Goal: Task Accomplishment & Management: Complete application form

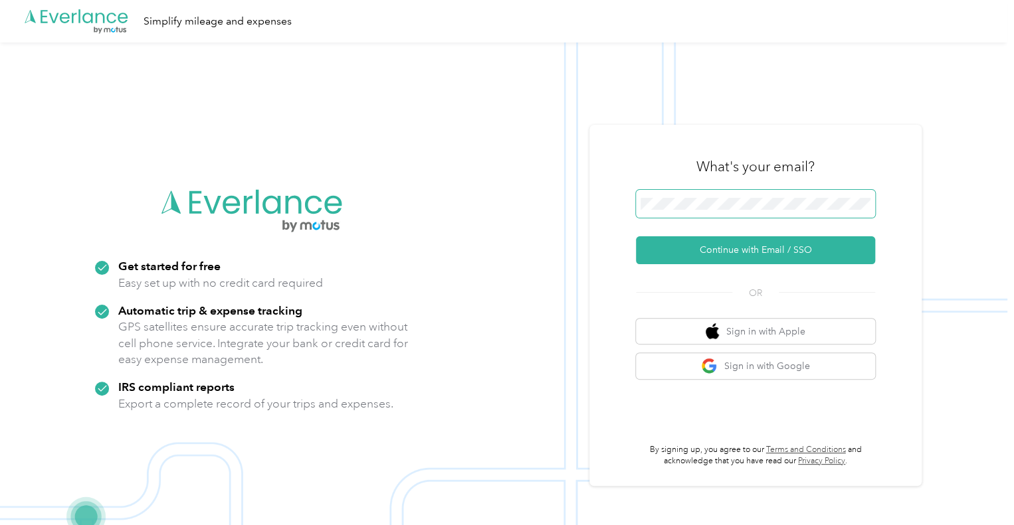
click at [716, 195] on span at bounding box center [755, 204] width 239 height 28
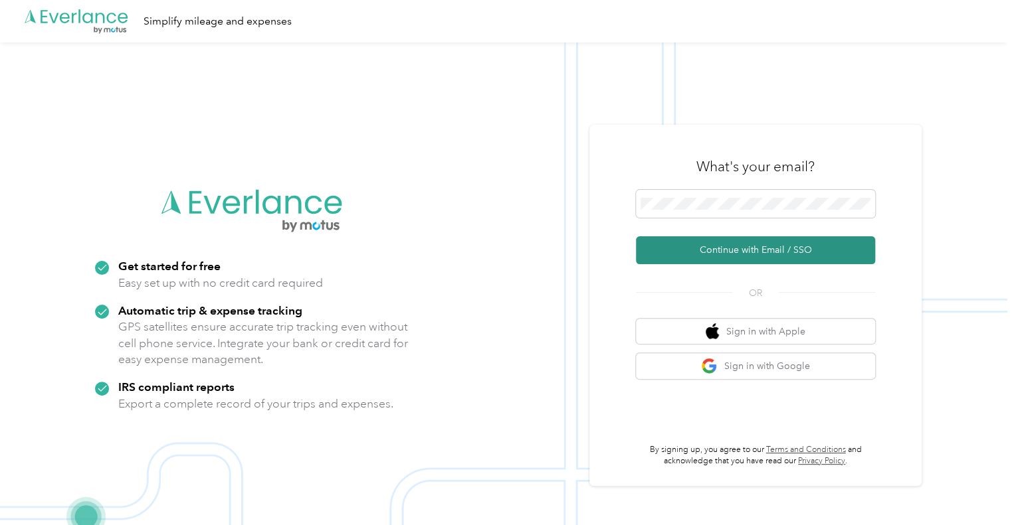
click at [754, 248] on button "Continue with Email / SSO" at bounding box center [755, 250] width 239 height 28
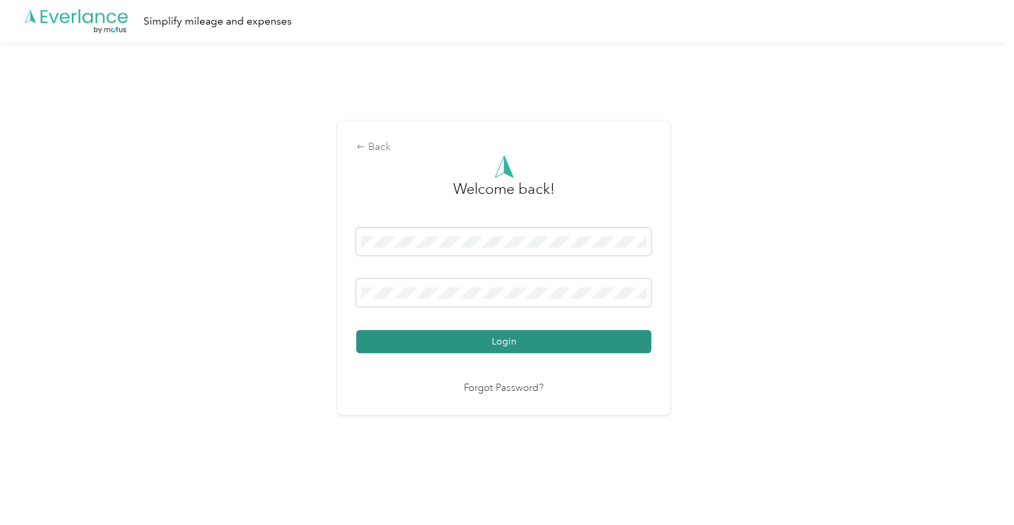
click at [478, 342] on button "Login" at bounding box center [503, 341] width 295 height 23
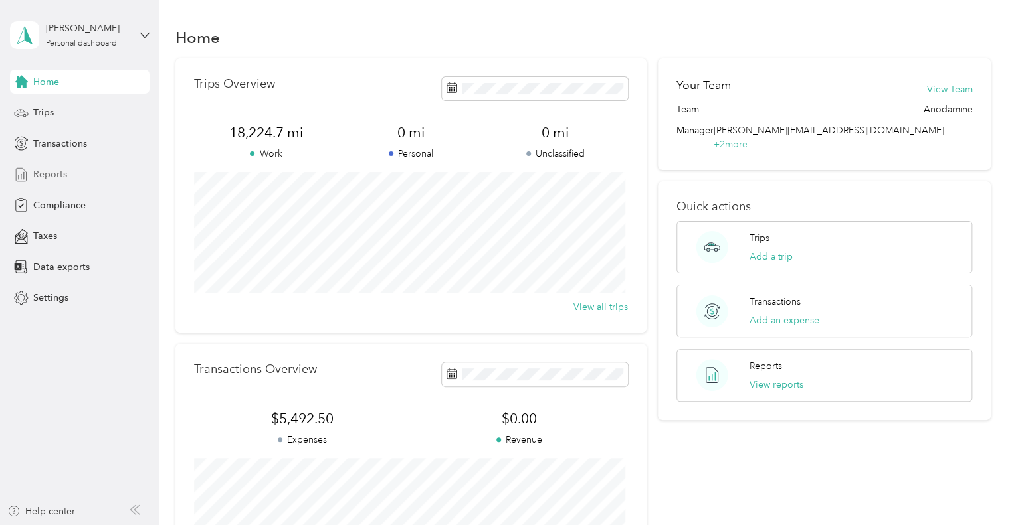
click at [56, 174] on span "Reports" at bounding box center [50, 174] width 34 height 14
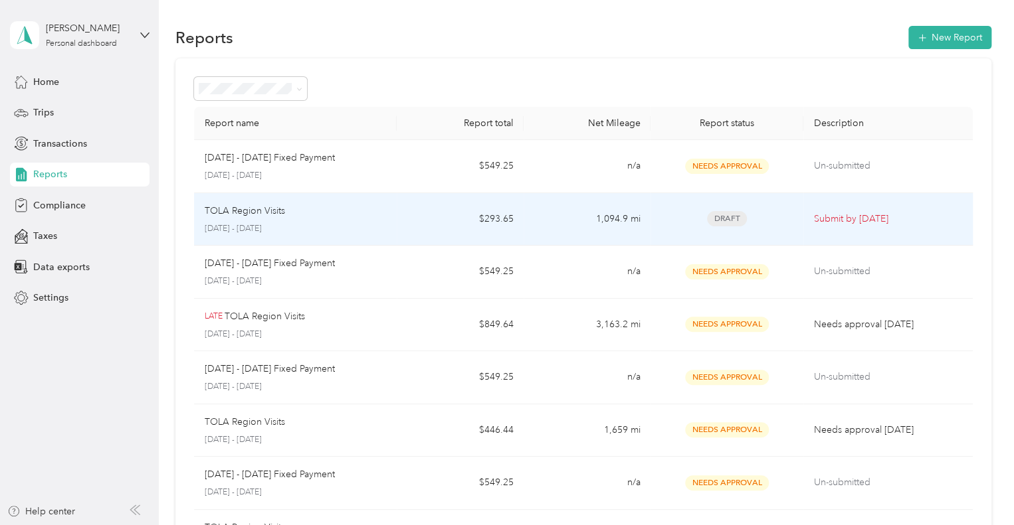
click at [383, 213] on div "TOLA Region Visits" at bounding box center [296, 211] width 182 height 15
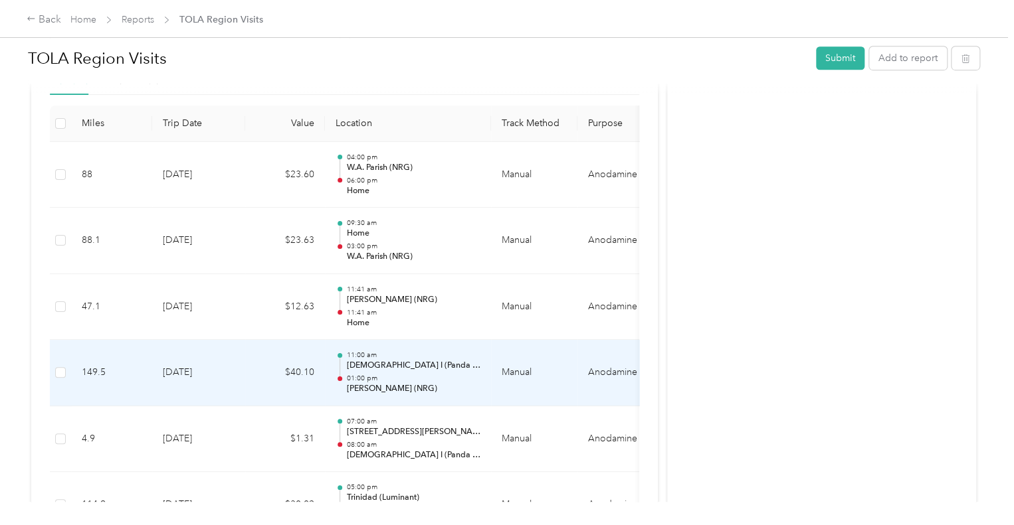
scroll to position [332, 0]
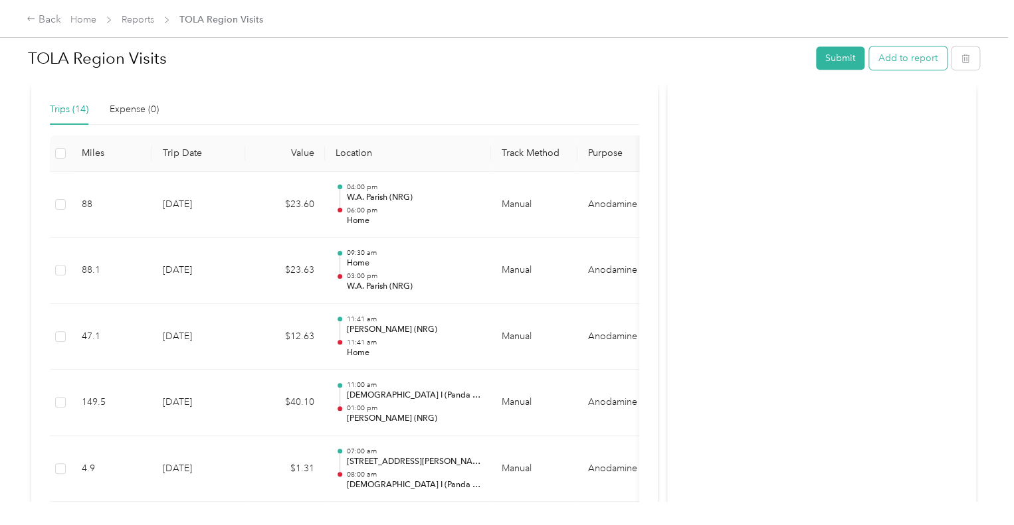
click at [897, 59] on button "Add to report" at bounding box center [908, 58] width 78 height 23
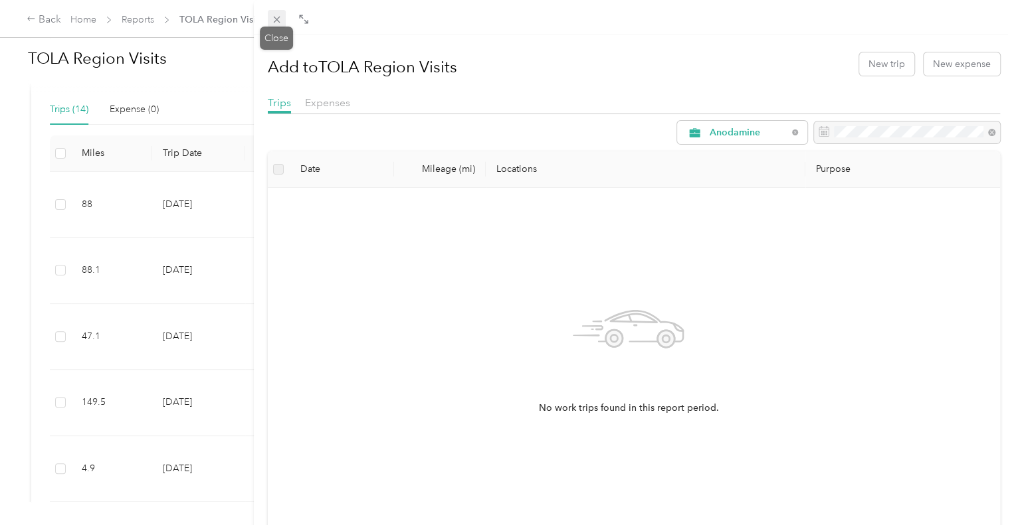
click at [280, 21] on icon at bounding box center [276, 19] width 11 height 11
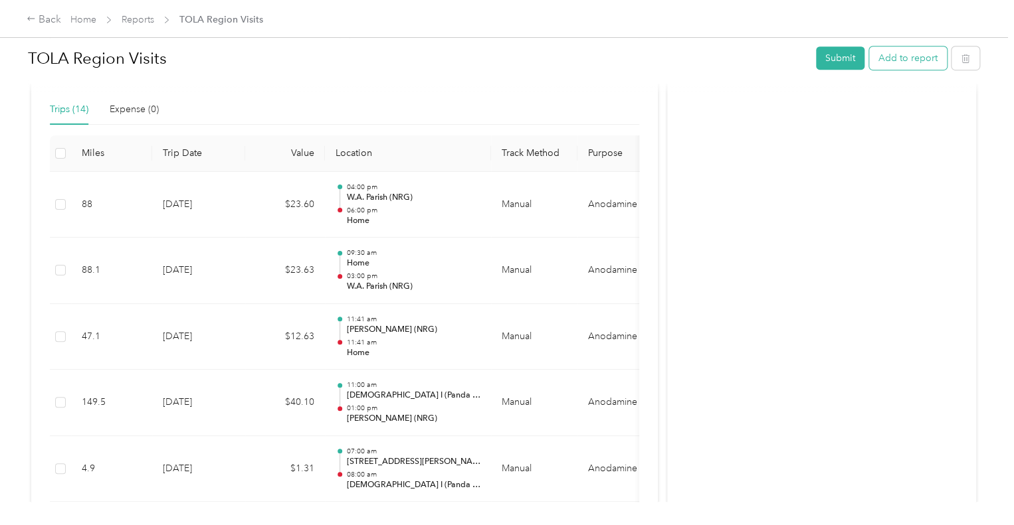
click at [900, 63] on button "Add to report" at bounding box center [908, 58] width 78 height 23
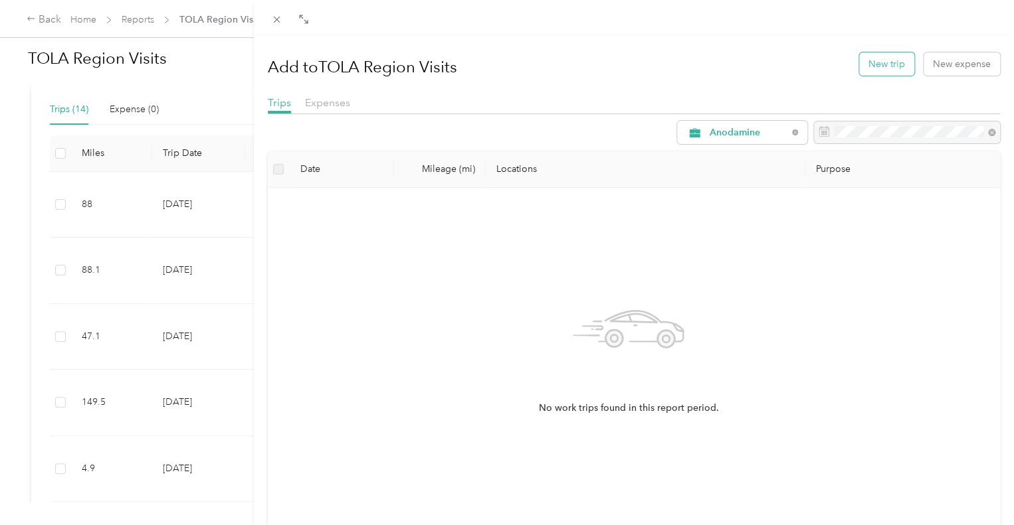
click at [875, 66] on button "New trip" at bounding box center [886, 63] width 55 height 23
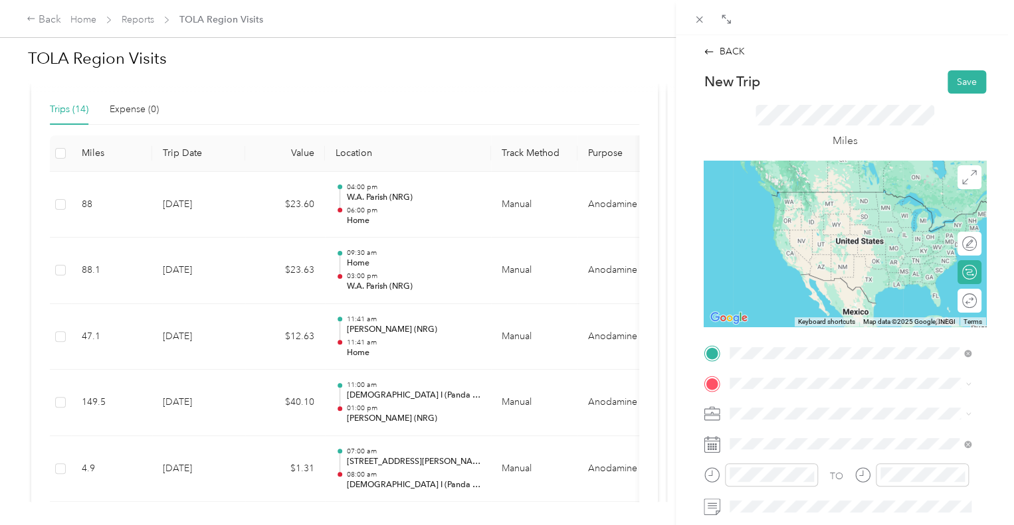
click at [820, 219] on div "Home [STREET_ADDRESS][US_STATE]" at bounding box center [821, 205] width 133 height 28
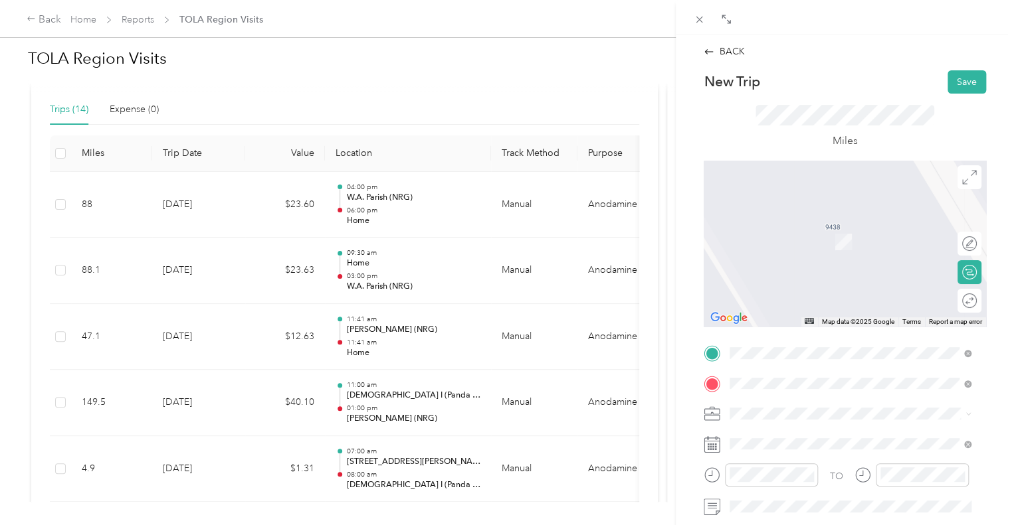
click at [850, 285] on div "TEAM [GEOGRAPHIC_DATA] (NRG) [STREET_ADDRESS]" at bounding box center [842, 283] width 175 height 33
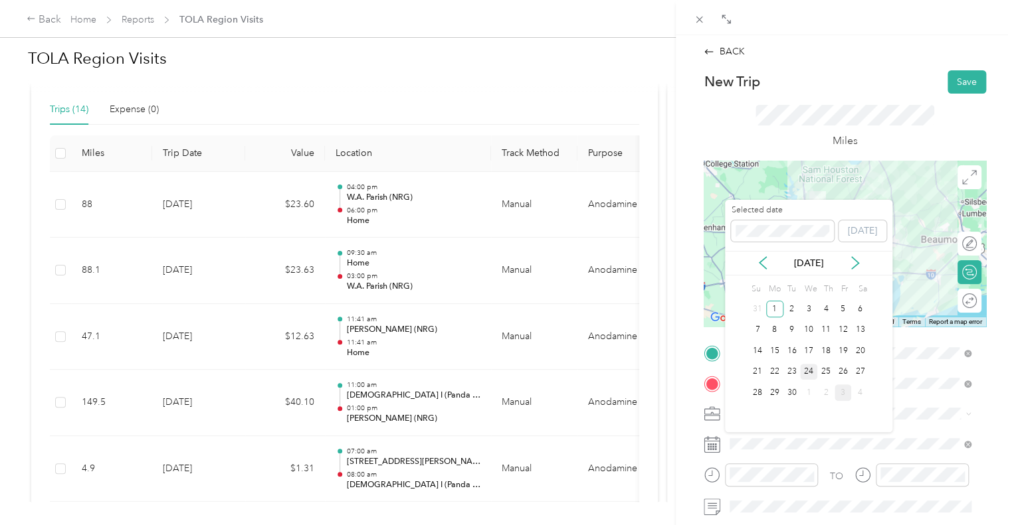
click at [808, 369] on div "24" at bounding box center [808, 372] width 17 height 17
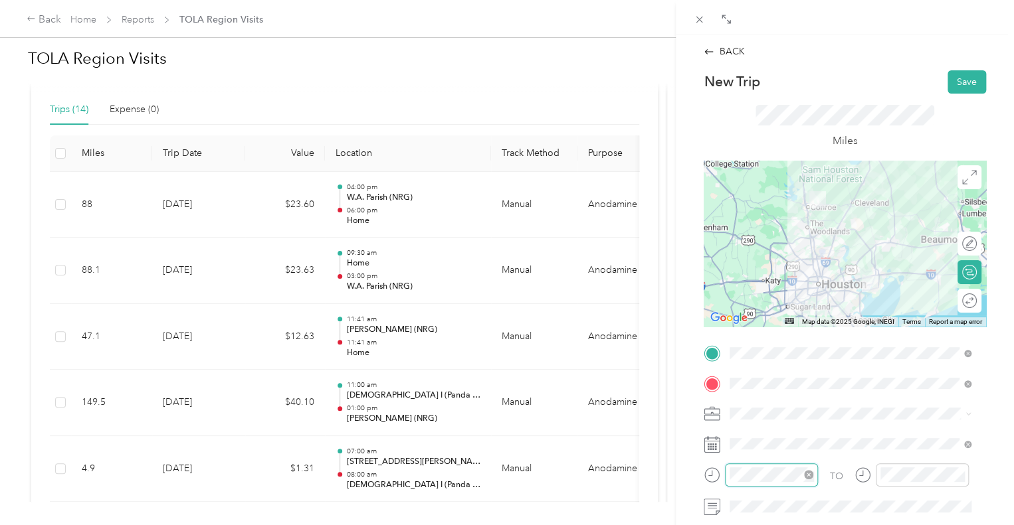
scroll to position [80, 0]
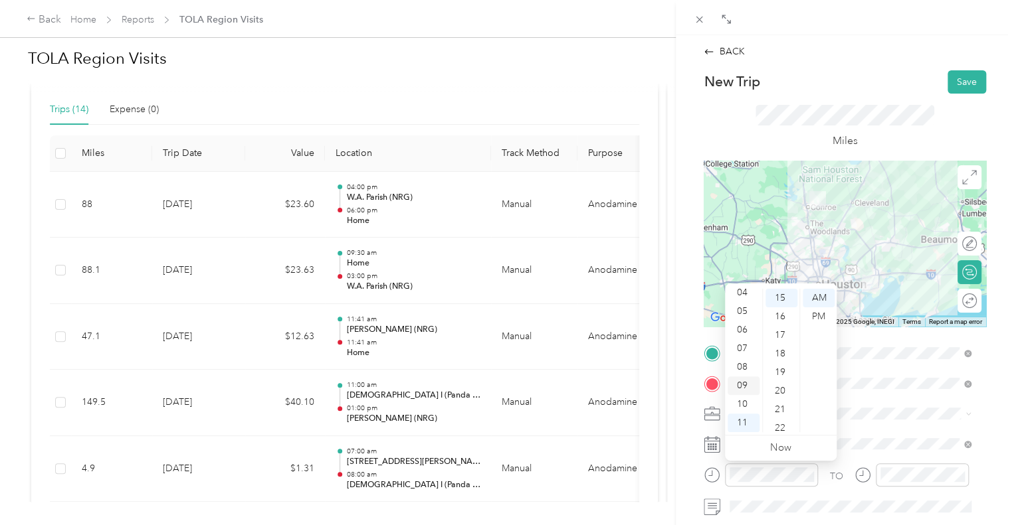
click at [750, 387] on div "09" at bounding box center [743, 386] width 32 height 19
click at [784, 294] on div "00" at bounding box center [781, 298] width 32 height 19
click at [826, 299] on div "AM" at bounding box center [818, 298] width 32 height 19
click at [895, 484] on div at bounding box center [922, 475] width 93 height 23
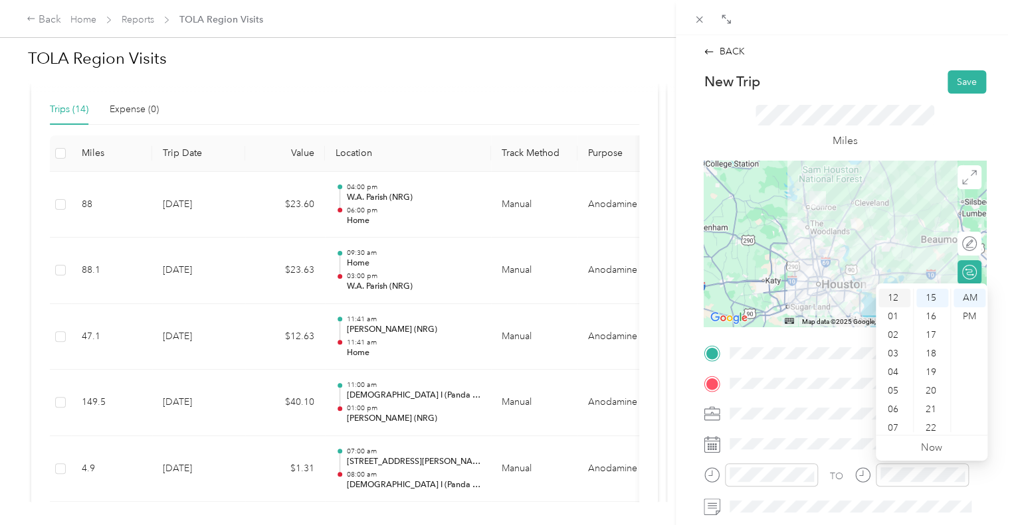
click at [897, 297] on div "12" at bounding box center [894, 298] width 32 height 19
click at [930, 301] on div "00" at bounding box center [932, 298] width 32 height 19
click at [967, 318] on div "PM" at bounding box center [969, 317] width 32 height 19
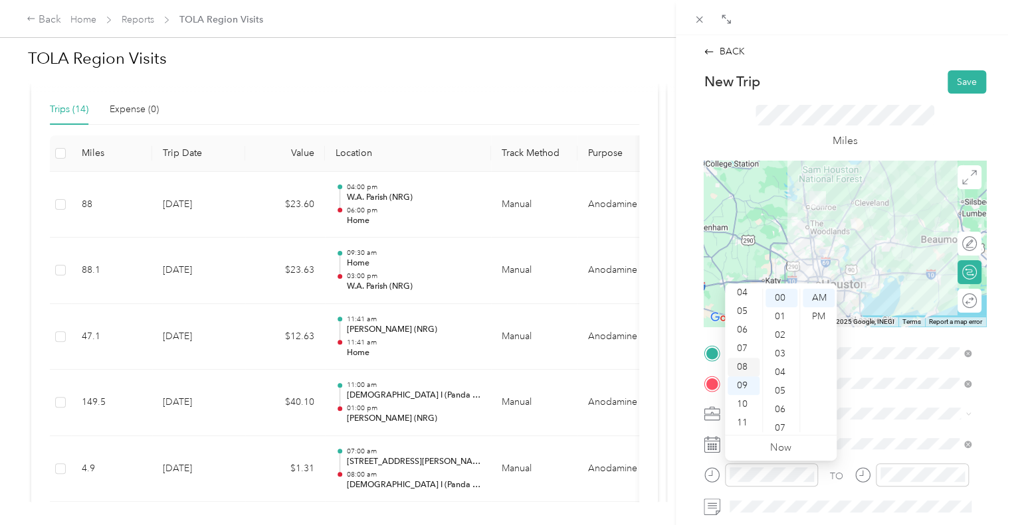
click at [747, 367] on div "08" at bounding box center [743, 367] width 32 height 19
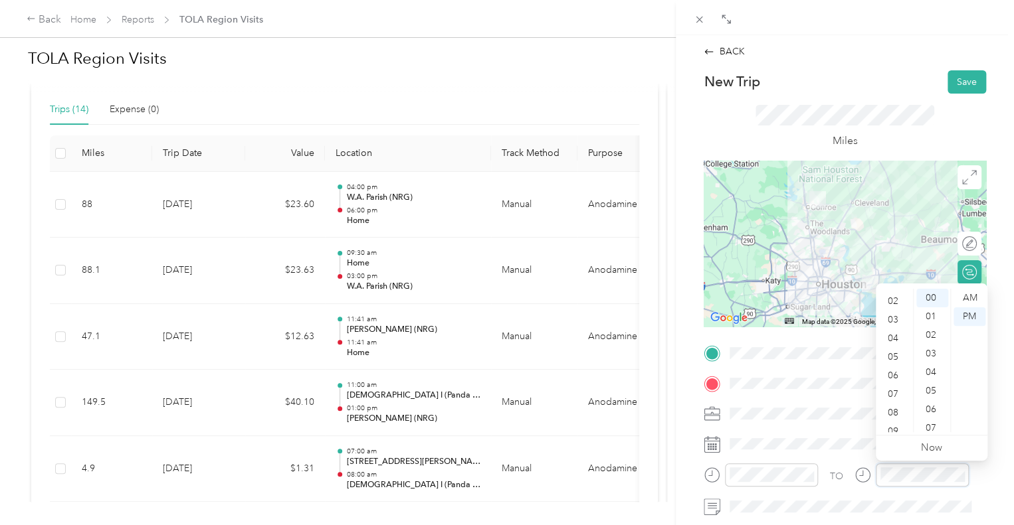
scroll to position [80, 0]
click at [892, 387] on div "09" at bounding box center [894, 386] width 32 height 19
click at [937, 297] on div "00" at bounding box center [932, 298] width 32 height 19
click at [976, 301] on div "AM" at bounding box center [969, 298] width 32 height 19
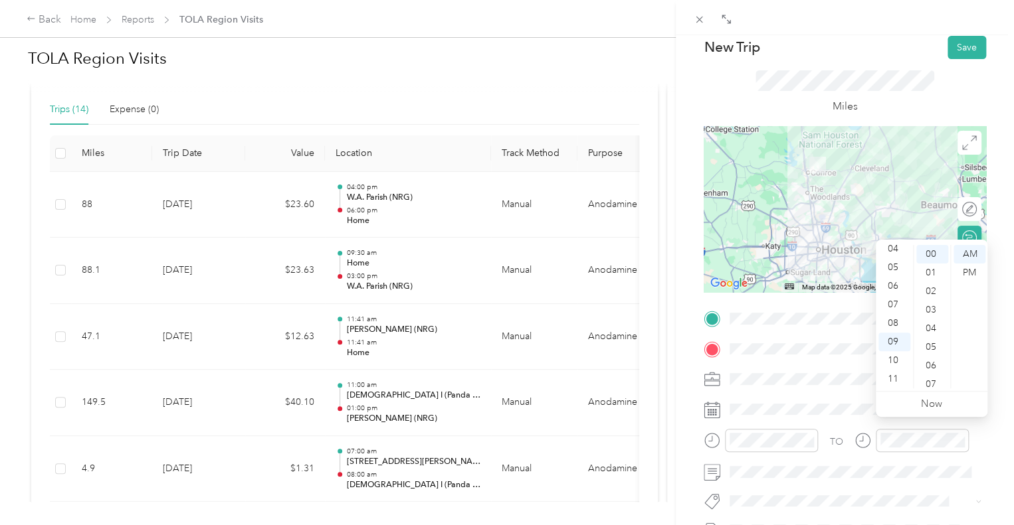
scroll to position [66, 0]
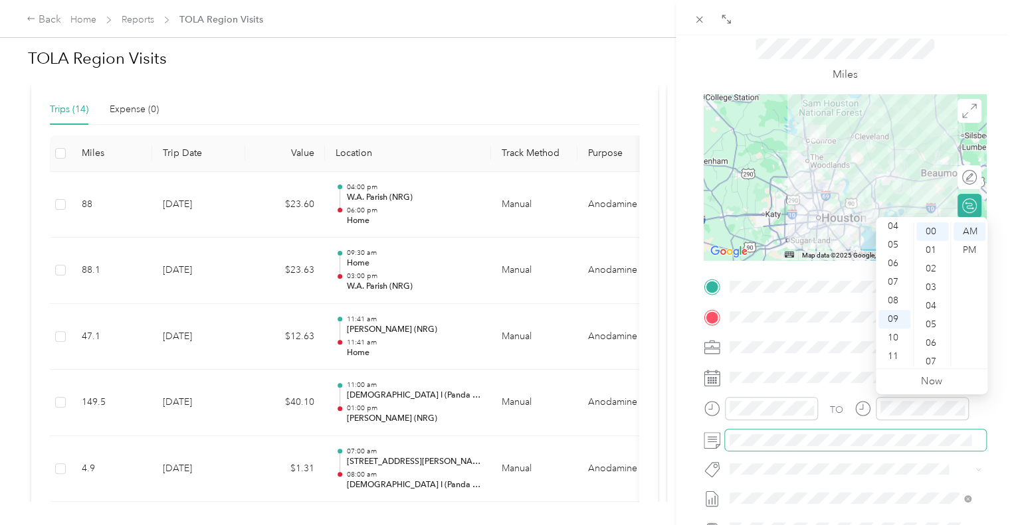
click at [789, 432] on span at bounding box center [855, 440] width 261 height 21
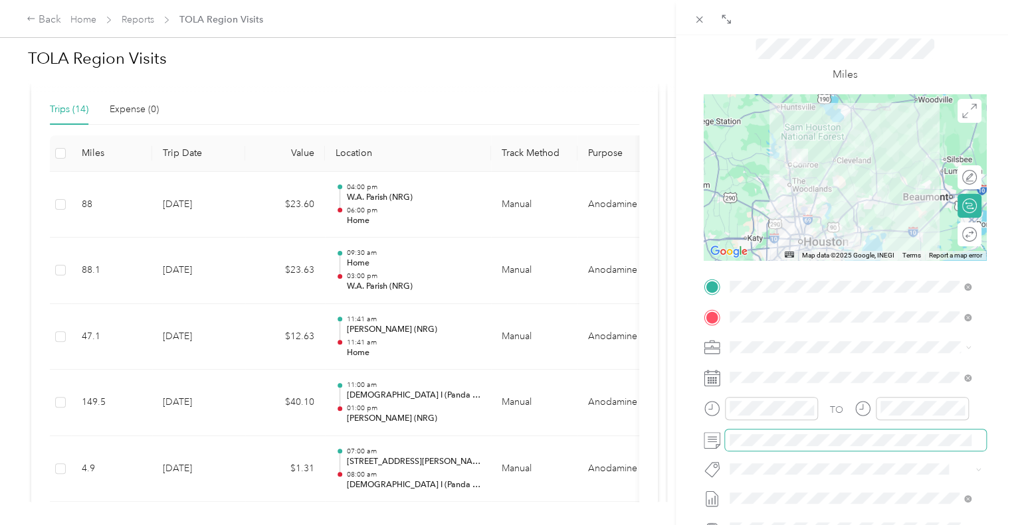
scroll to position [0, 0]
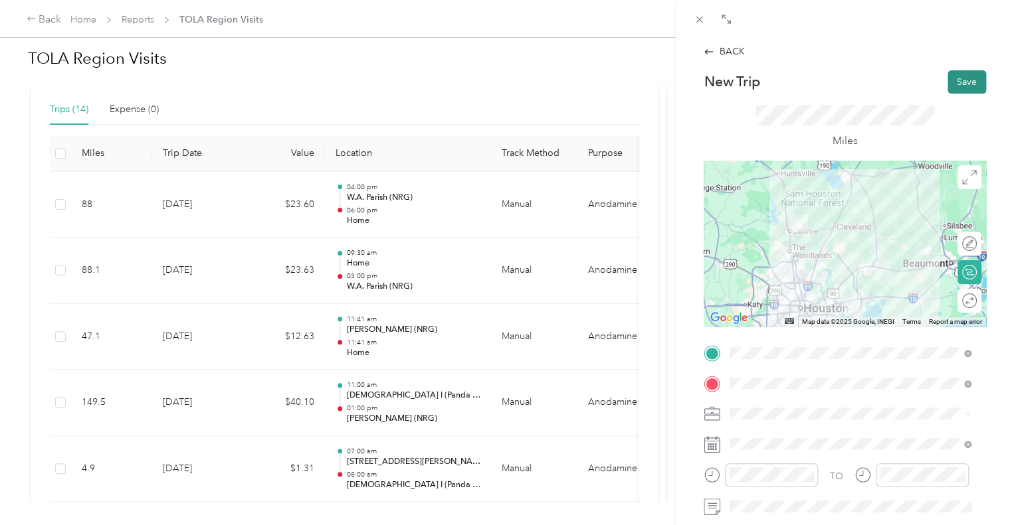
click at [958, 80] on button "Save" at bounding box center [966, 81] width 39 height 23
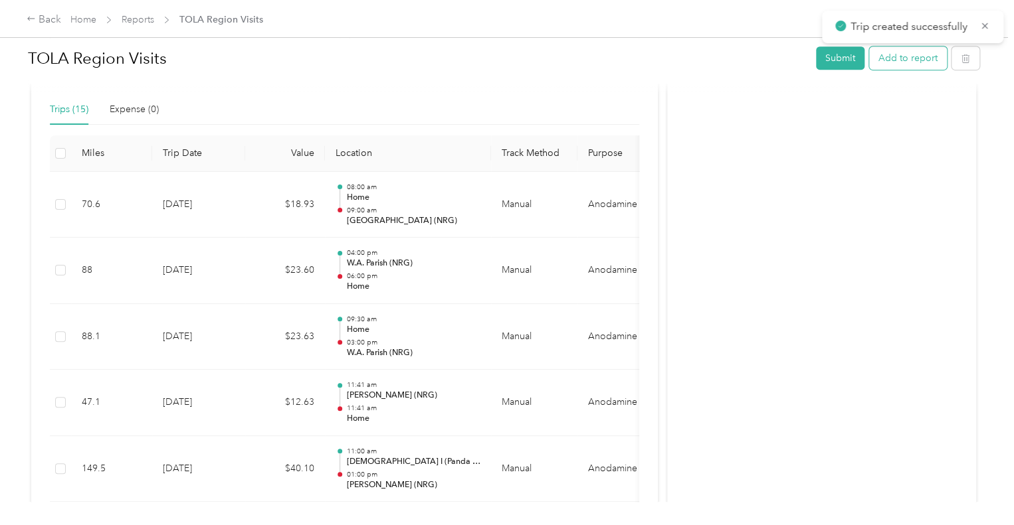
click at [905, 58] on button "Add to report" at bounding box center [908, 58] width 78 height 23
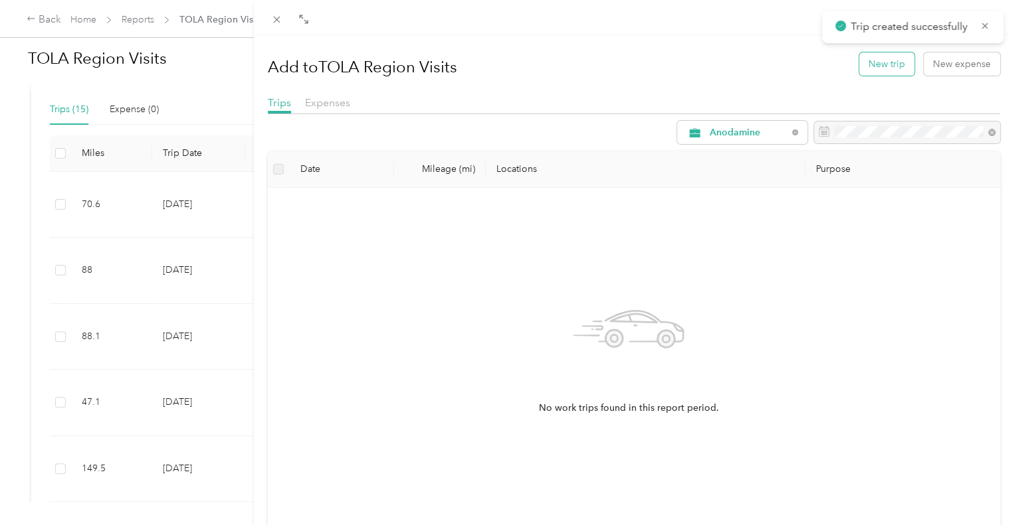
click at [879, 68] on button "New trip" at bounding box center [886, 63] width 55 height 23
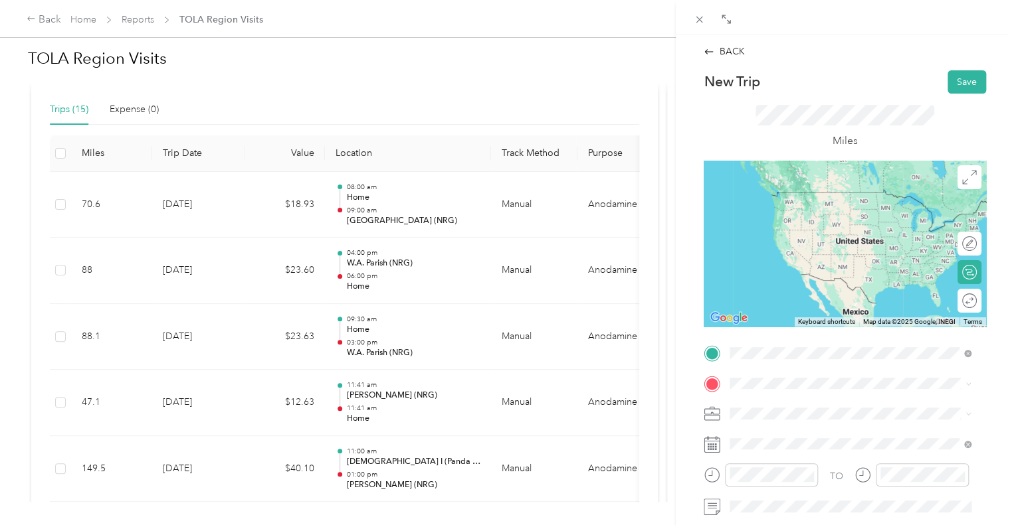
click at [839, 259] on span "[STREET_ADDRESS]" at bounding box center [797, 262] width 84 height 11
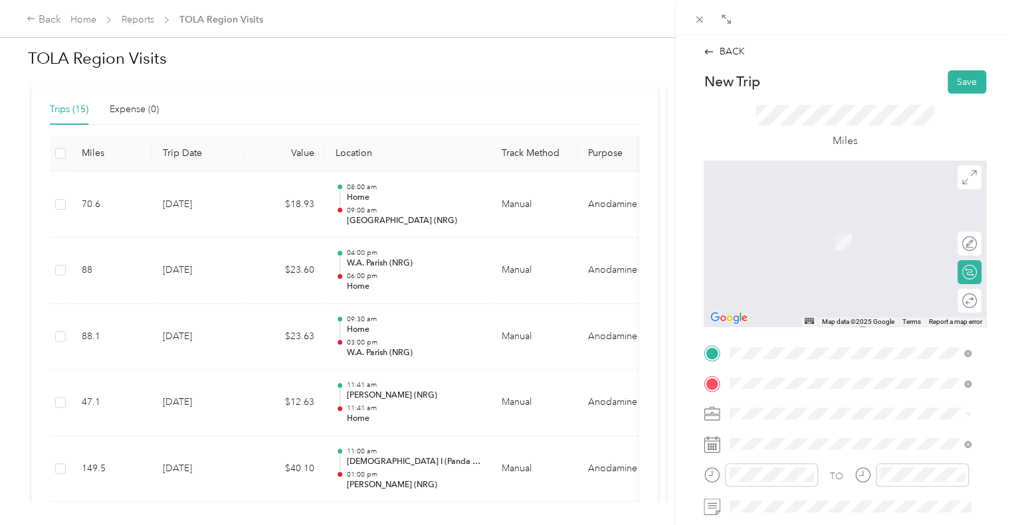
click at [817, 238] on span "[STREET_ADDRESS][US_STATE]" at bounding box center [821, 241] width 133 height 11
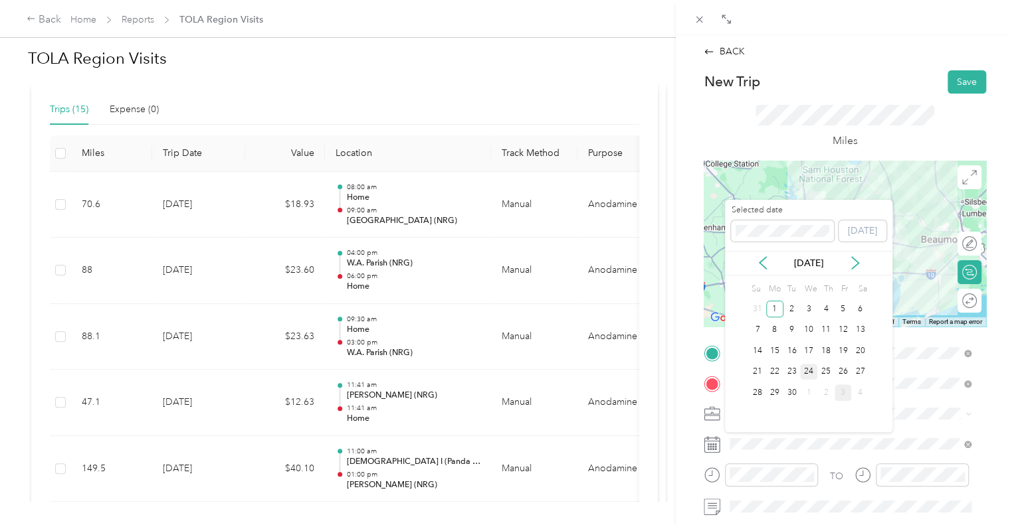
click at [809, 368] on div "24" at bounding box center [808, 372] width 17 height 17
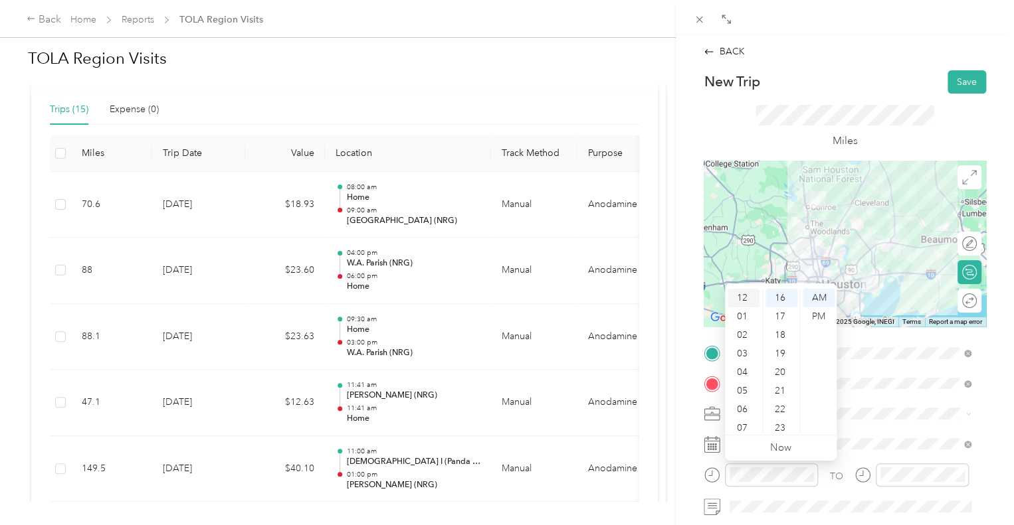
click at [747, 294] on div "12" at bounding box center [743, 298] width 32 height 19
click at [779, 292] on div "00" at bounding box center [781, 298] width 32 height 19
drag, startPoint x: 815, startPoint y: 312, endPoint x: 822, endPoint y: 403, distance: 91.3
click at [816, 312] on div "PM" at bounding box center [818, 317] width 32 height 19
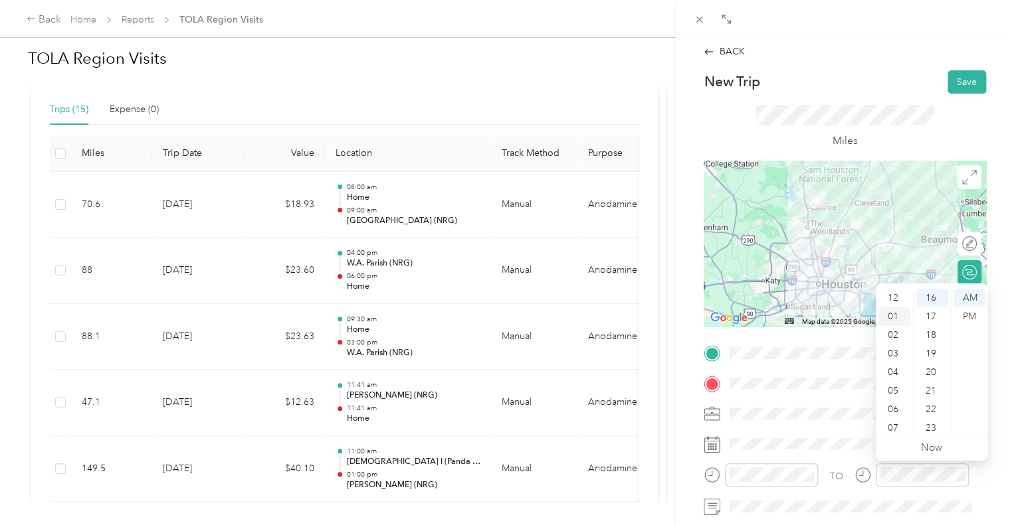
click at [895, 318] on div "01" at bounding box center [894, 317] width 32 height 19
click at [935, 390] on div "30" at bounding box center [932, 391] width 32 height 19
click at [967, 313] on div "PM" at bounding box center [969, 317] width 32 height 19
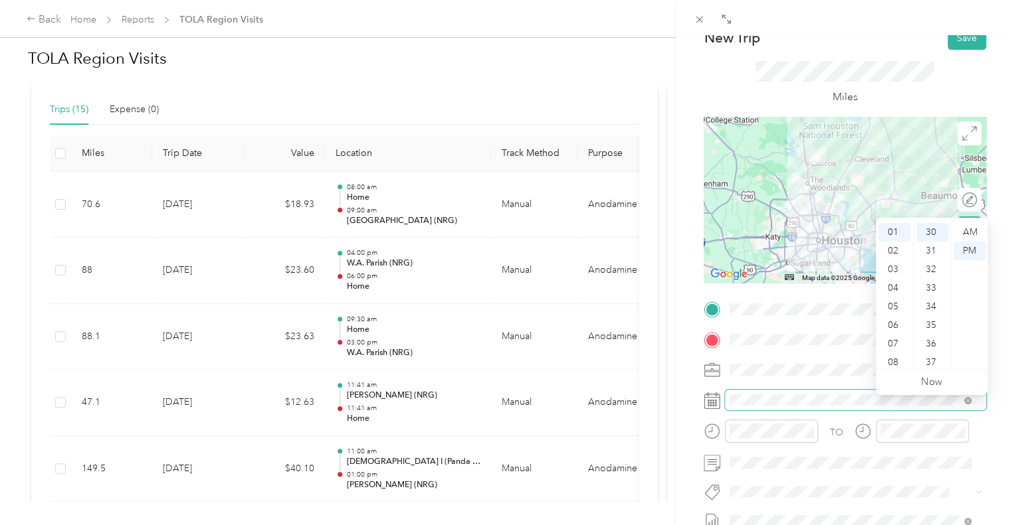
scroll to position [66, 0]
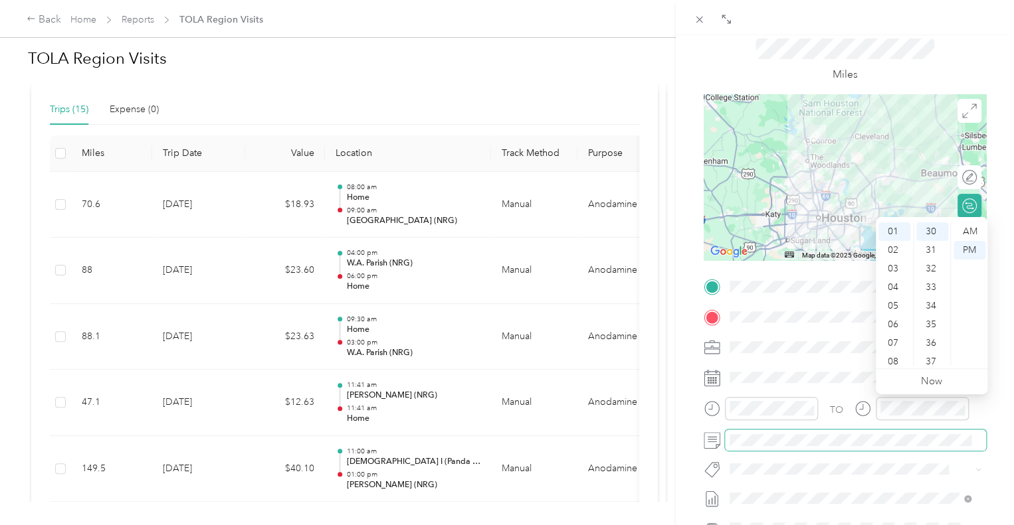
click at [777, 432] on span at bounding box center [855, 440] width 261 height 21
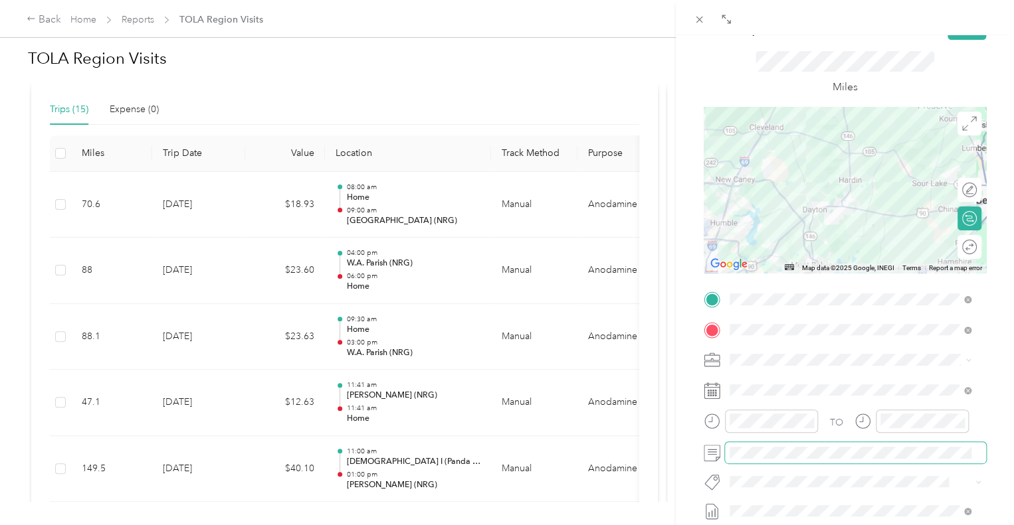
scroll to position [0, 0]
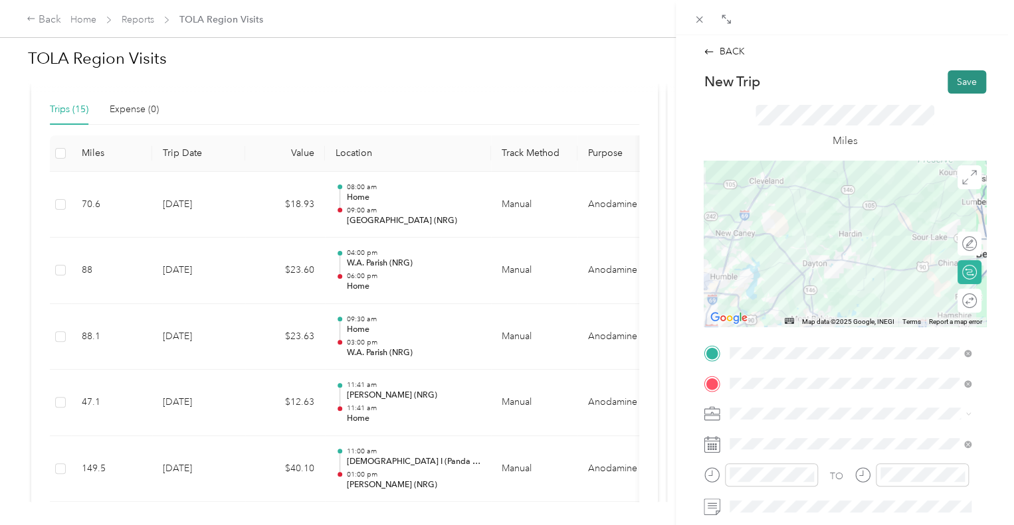
click at [956, 82] on button "Save" at bounding box center [966, 81] width 39 height 23
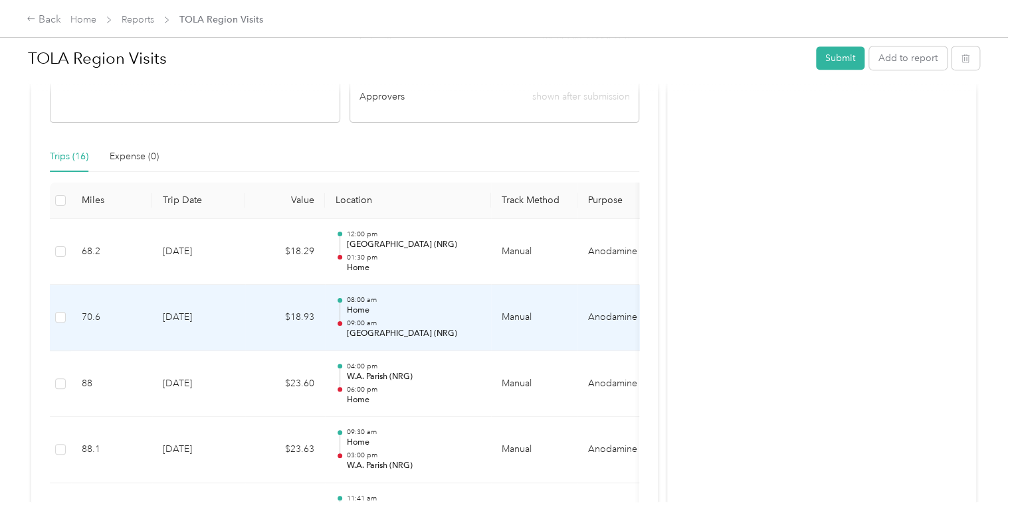
scroll to position [66, 0]
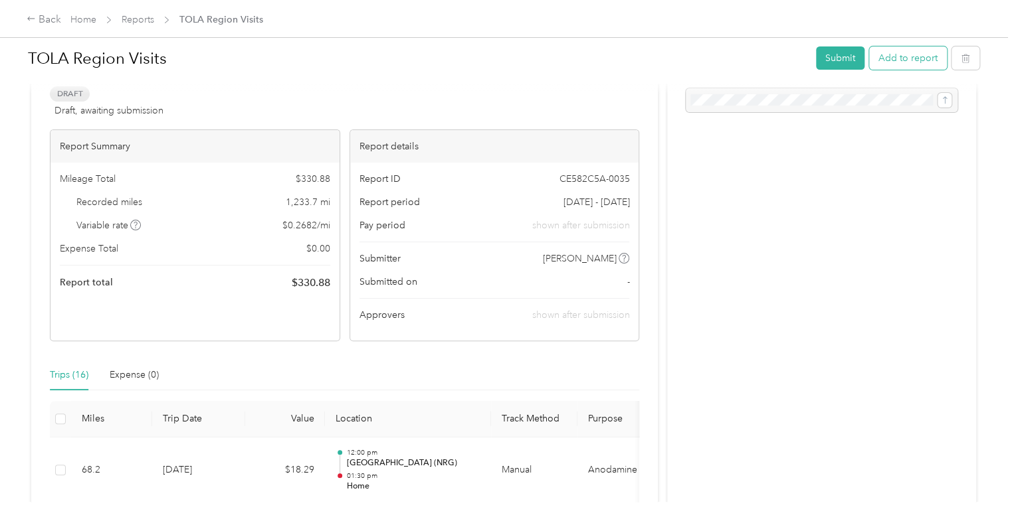
click at [892, 60] on button "Add to report" at bounding box center [908, 58] width 78 height 23
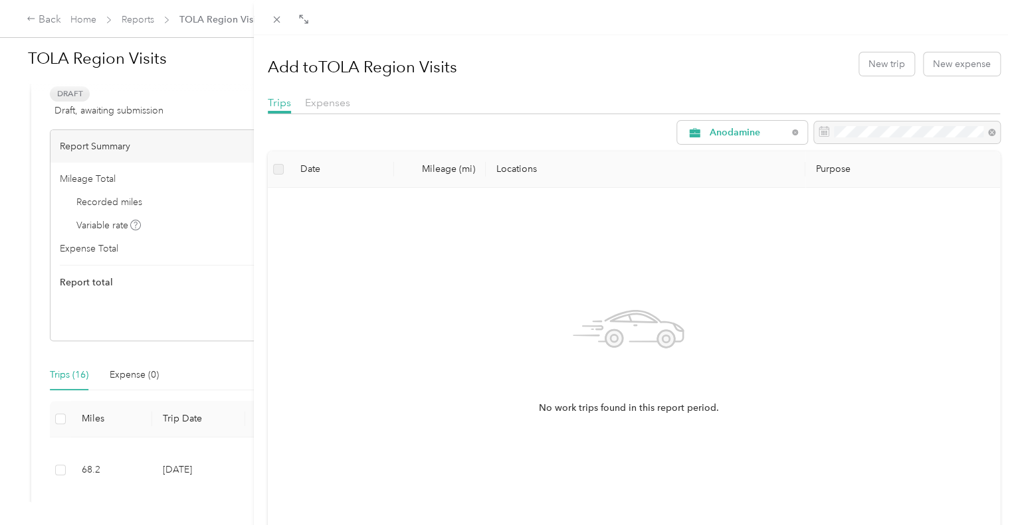
click at [874, 79] on div "Add to TOLA Region Visits New trip New expense" at bounding box center [634, 64] width 733 height 39
click at [874, 68] on button "New trip" at bounding box center [886, 63] width 55 height 23
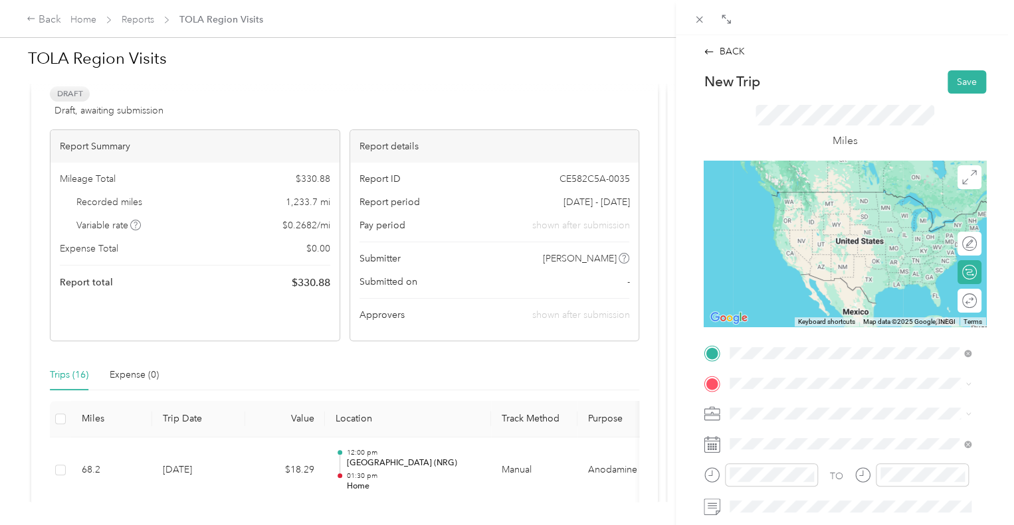
click at [804, 215] on div "Home [STREET_ADDRESS][US_STATE]" at bounding box center [821, 205] width 133 height 28
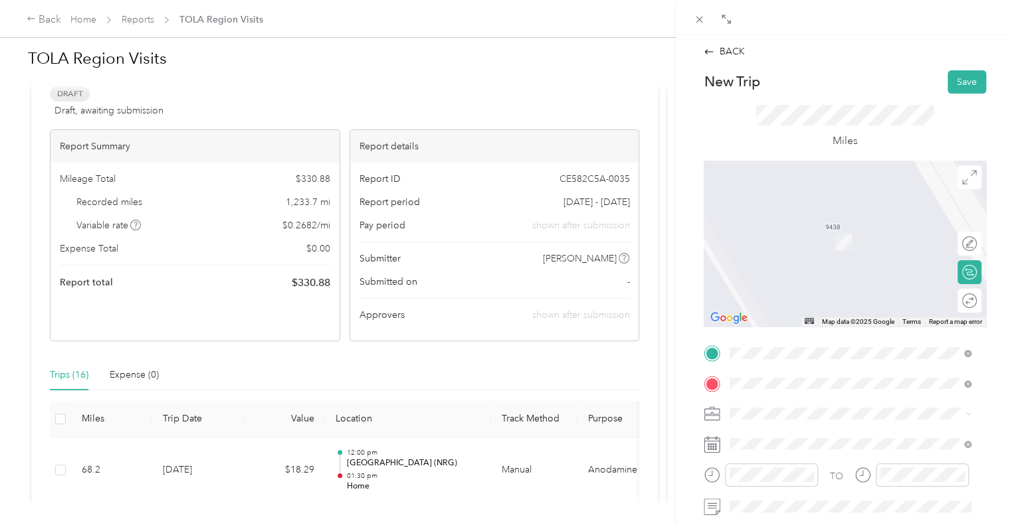
click at [809, 222] on strong "NRG Limestone" at bounding box center [789, 227] width 68 height 12
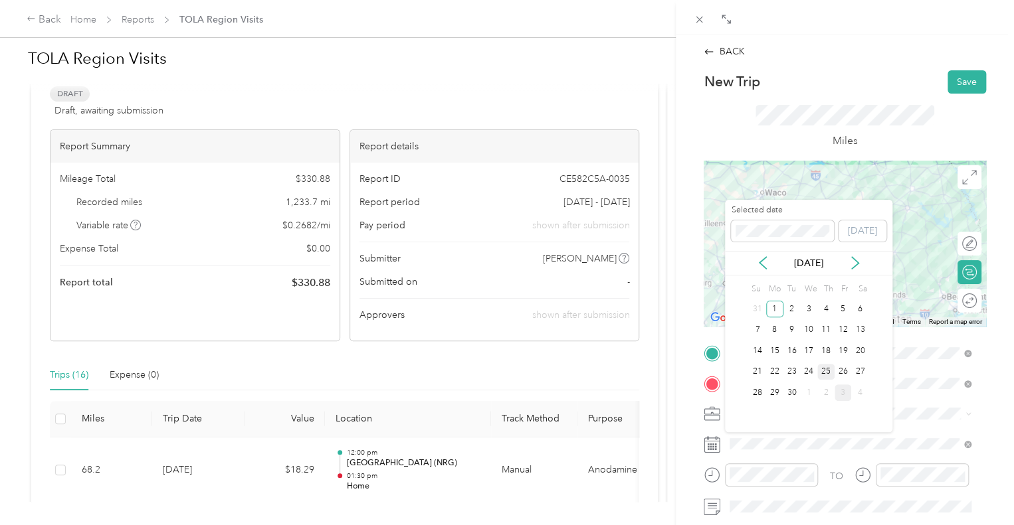
click at [821, 374] on div "25" at bounding box center [825, 372] width 17 height 17
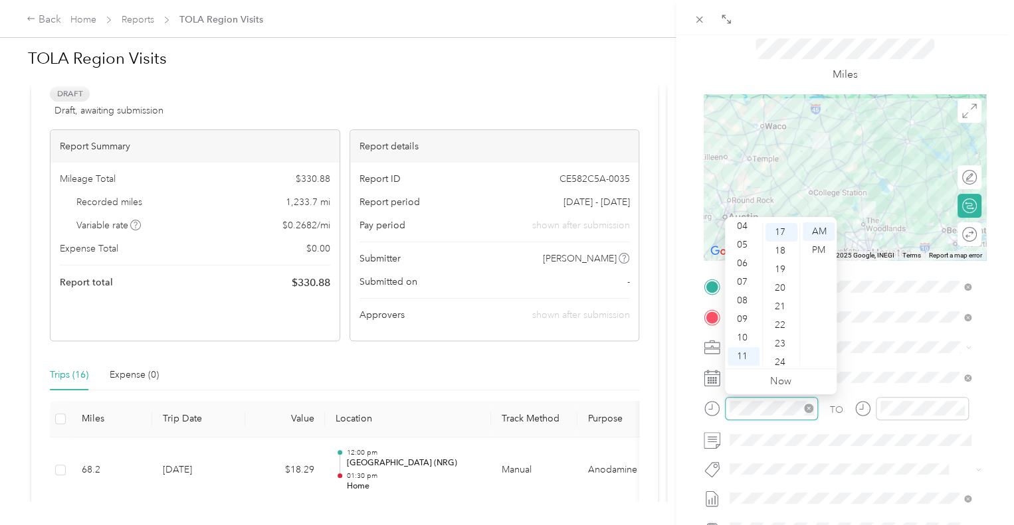
scroll to position [316, 0]
click at [743, 296] on div "08" at bounding box center [743, 301] width 32 height 19
click at [779, 231] on div "00" at bounding box center [781, 232] width 32 height 19
click at [820, 234] on div "AM" at bounding box center [818, 232] width 32 height 19
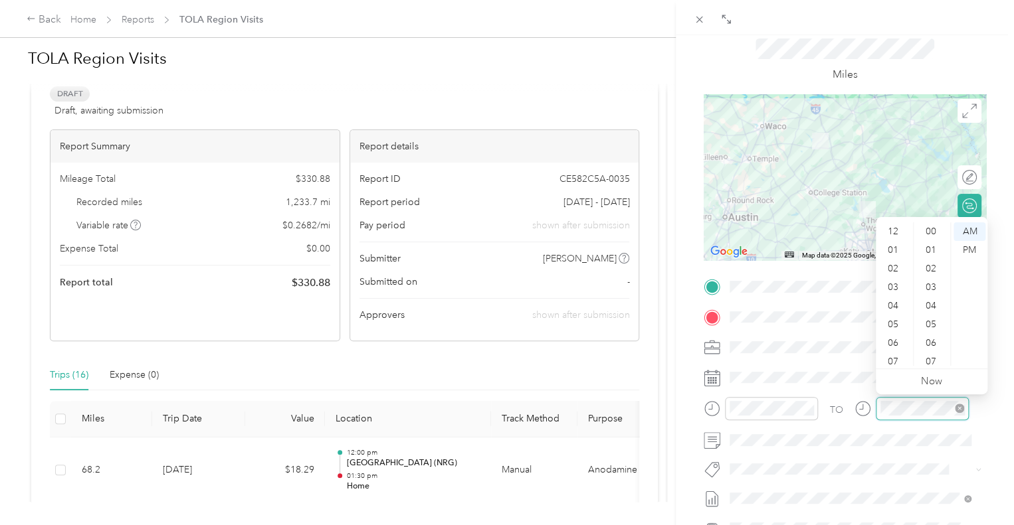
scroll to position [80, 0]
click at [896, 338] on div "10" at bounding box center [894, 338] width 32 height 19
click at [933, 326] on div "30" at bounding box center [932, 325] width 32 height 19
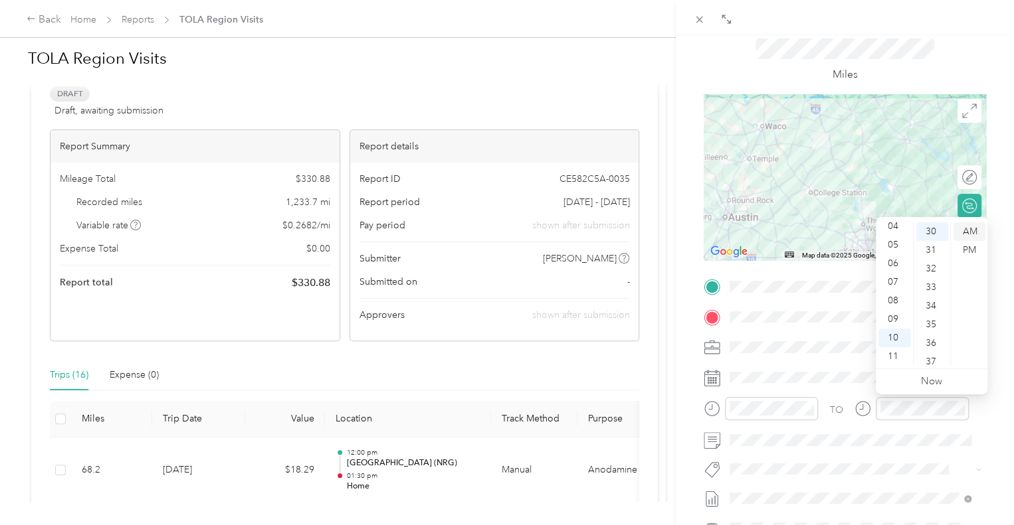
click at [970, 233] on div "AM" at bounding box center [969, 232] width 32 height 19
click at [805, 432] on span at bounding box center [855, 440] width 261 height 21
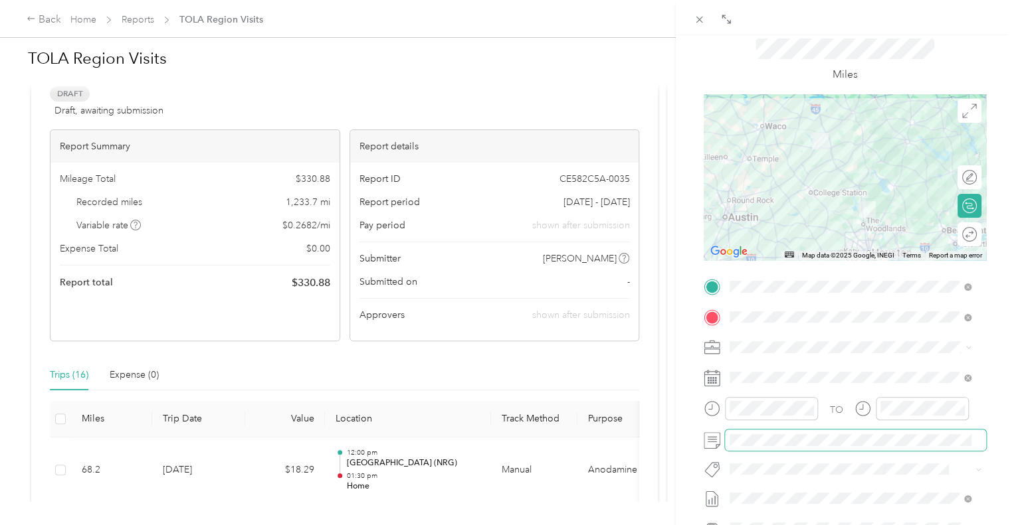
scroll to position [0, 0]
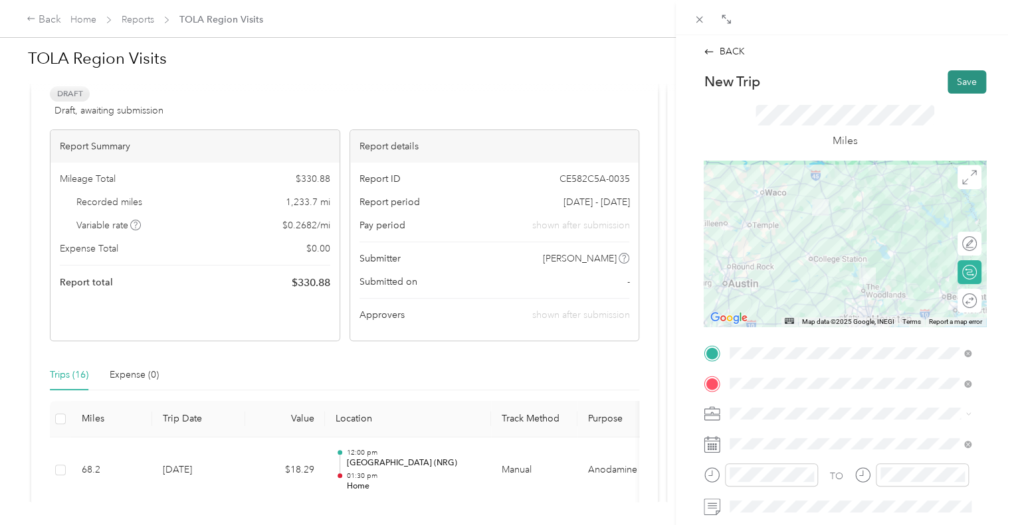
click at [958, 84] on button "Save" at bounding box center [966, 81] width 39 height 23
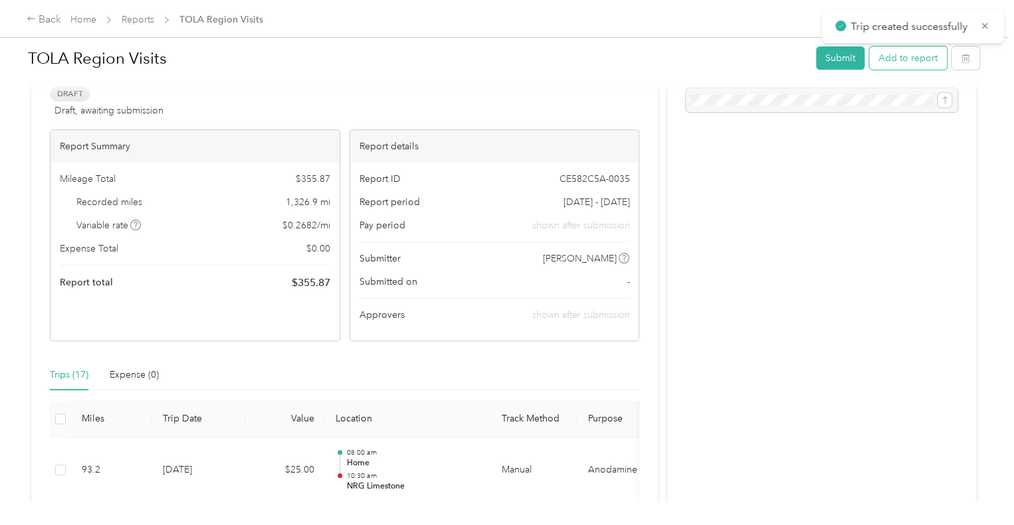
click at [891, 60] on button "Add to report" at bounding box center [908, 58] width 78 height 23
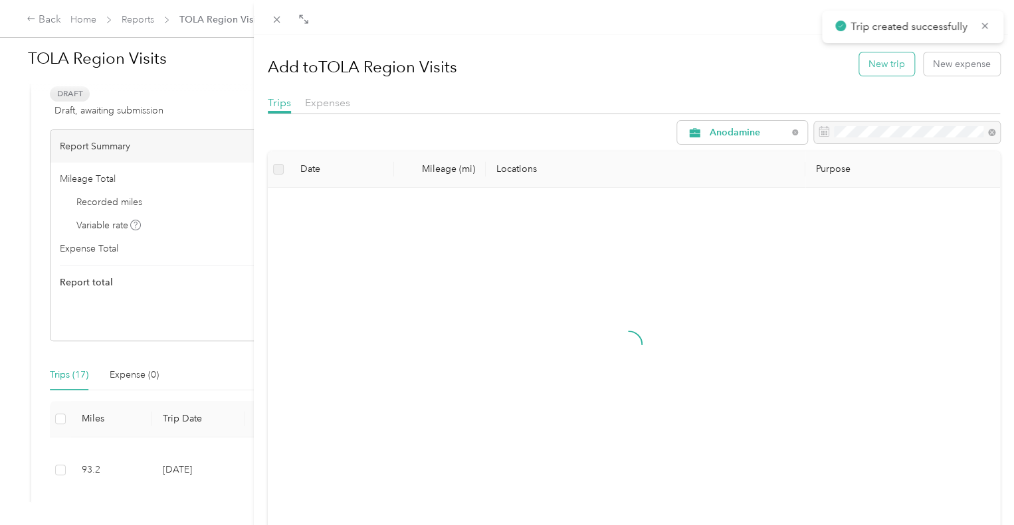
click at [875, 63] on button "New trip" at bounding box center [886, 63] width 55 height 23
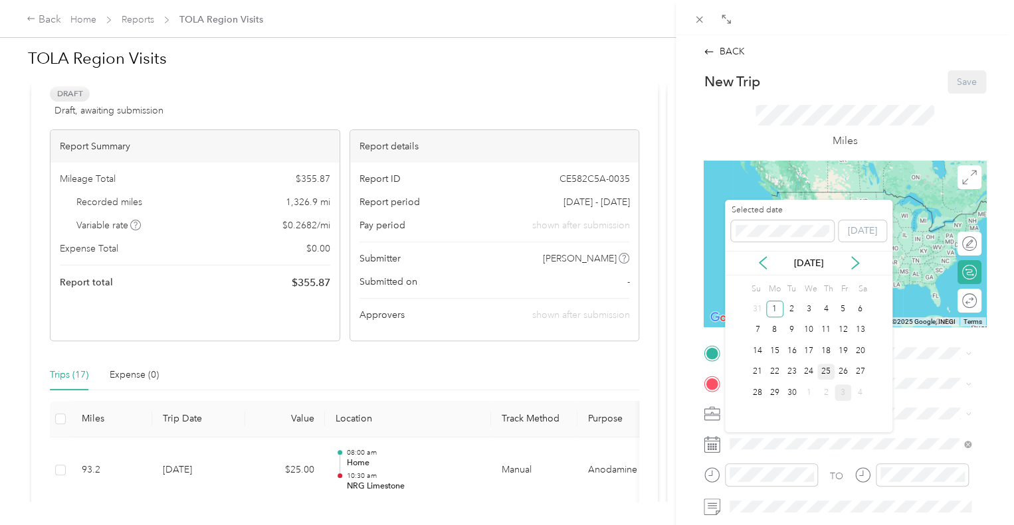
click at [822, 368] on div "25" at bounding box center [825, 372] width 17 height 17
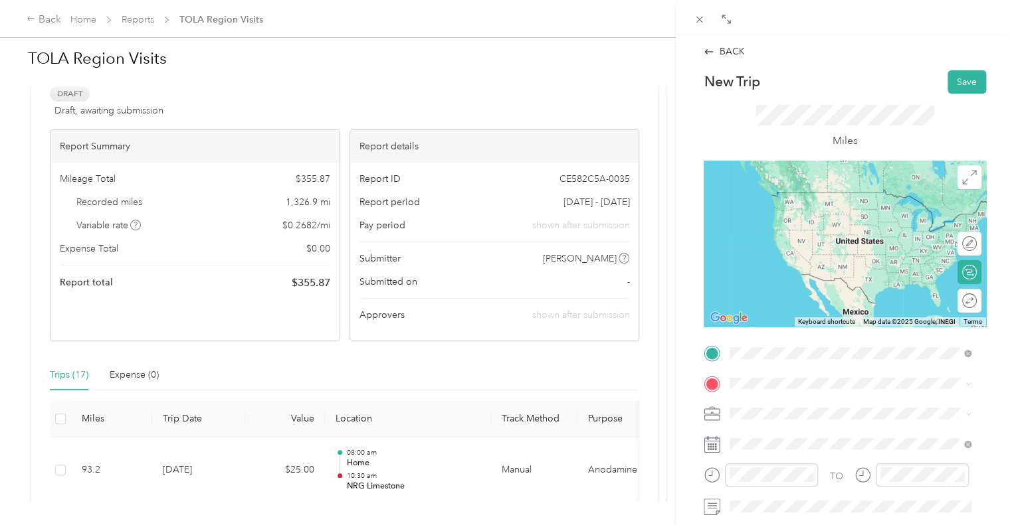
click at [816, 211] on span "3694 Fm 39, 75846, [GEOGRAPHIC_DATA], [US_STATE], [GEOGRAPHIC_DATA]" at bounding box center [847, 218] width 185 height 25
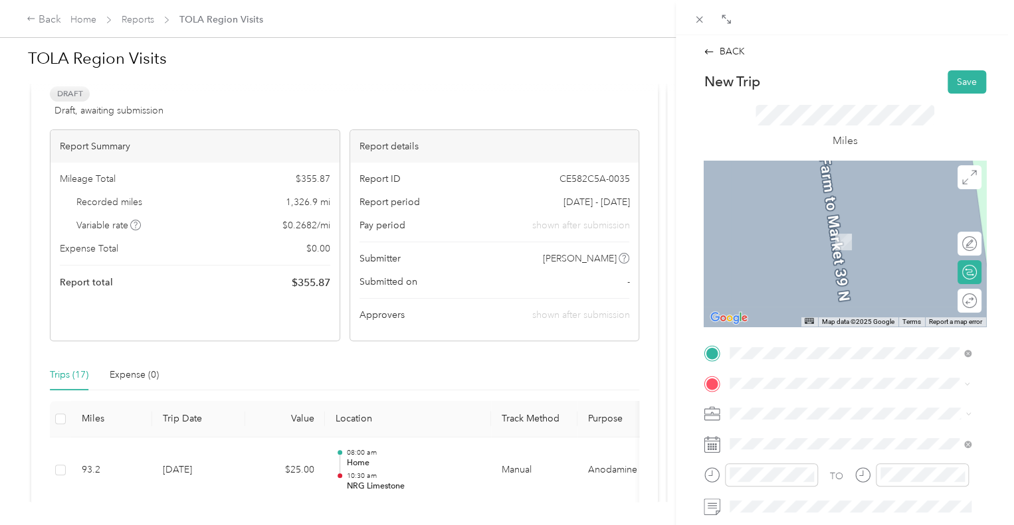
click at [822, 238] on span "[STREET_ADDRESS][US_STATE]" at bounding box center [821, 241] width 133 height 11
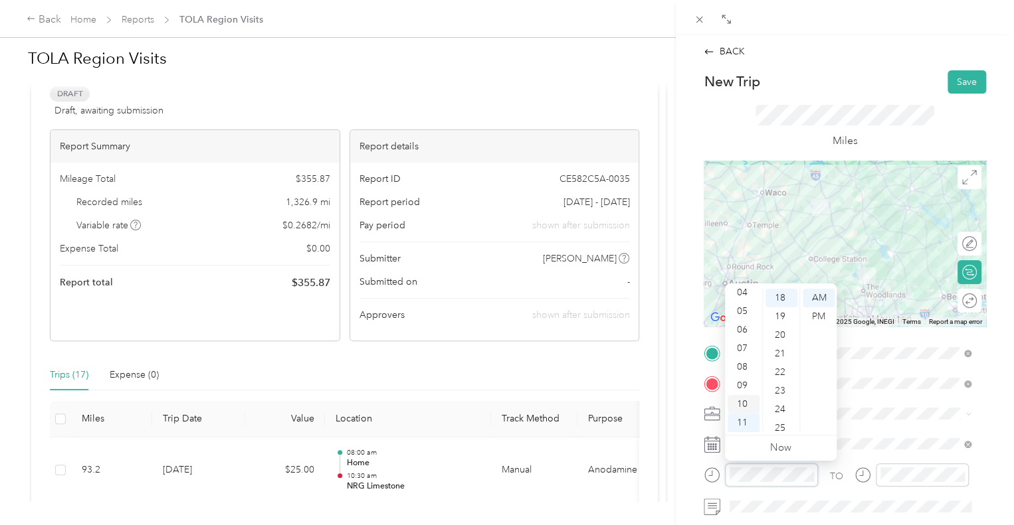
scroll to position [13, 0]
click at [744, 308] on div "01" at bounding box center [743, 303] width 32 height 19
click at [775, 298] on div "00" at bounding box center [781, 298] width 32 height 19
click at [824, 315] on div "PM" at bounding box center [818, 317] width 32 height 19
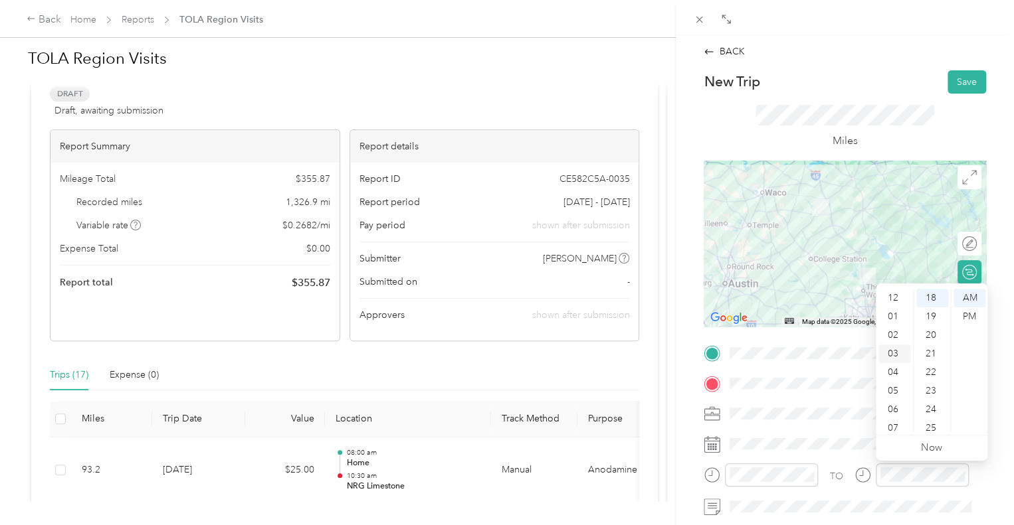
click at [899, 352] on div "03" at bounding box center [894, 354] width 32 height 19
click at [931, 324] on div "30" at bounding box center [932, 325] width 32 height 19
click at [972, 314] on div "PM" at bounding box center [969, 317] width 32 height 19
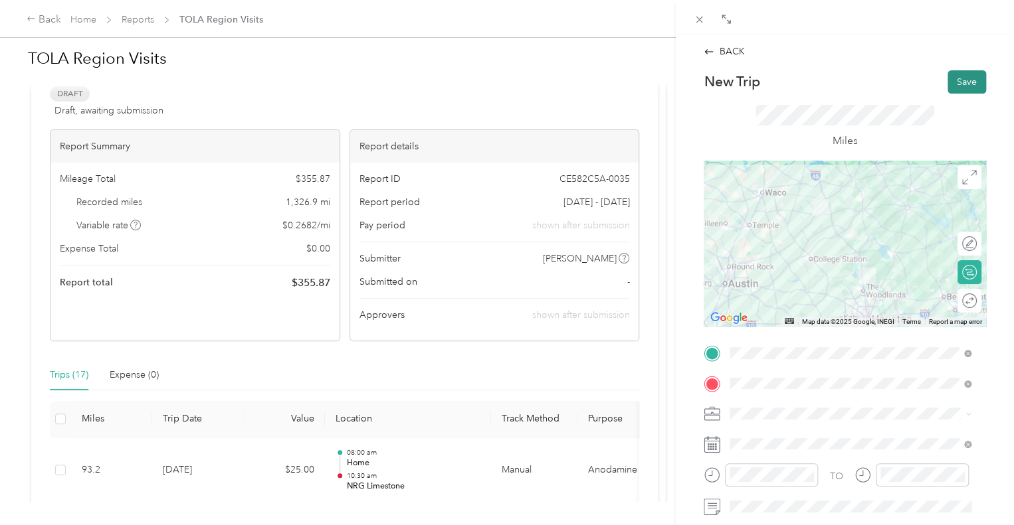
click at [954, 84] on button "Save" at bounding box center [966, 81] width 39 height 23
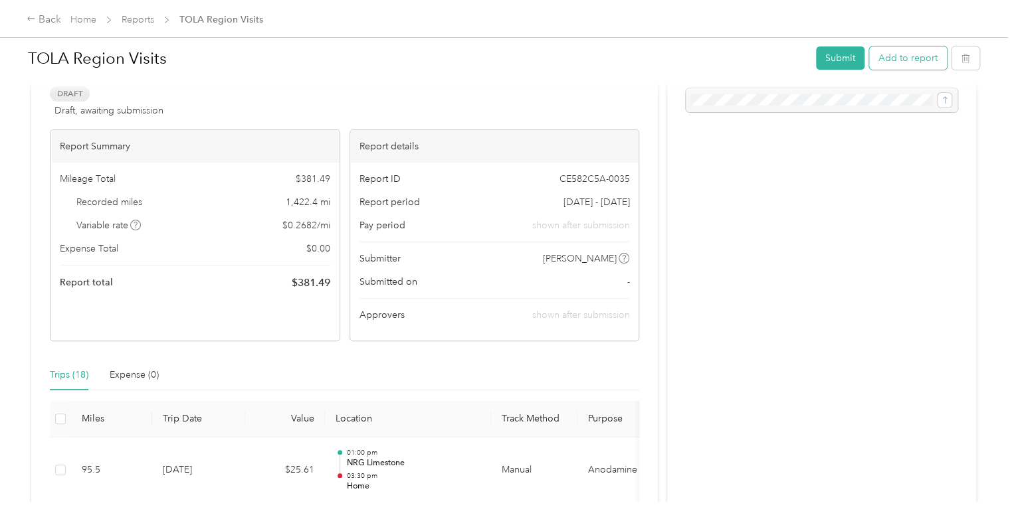
click at [891, 59] on button "Add to report" at bounding box center [908, 58] width 78 height 23
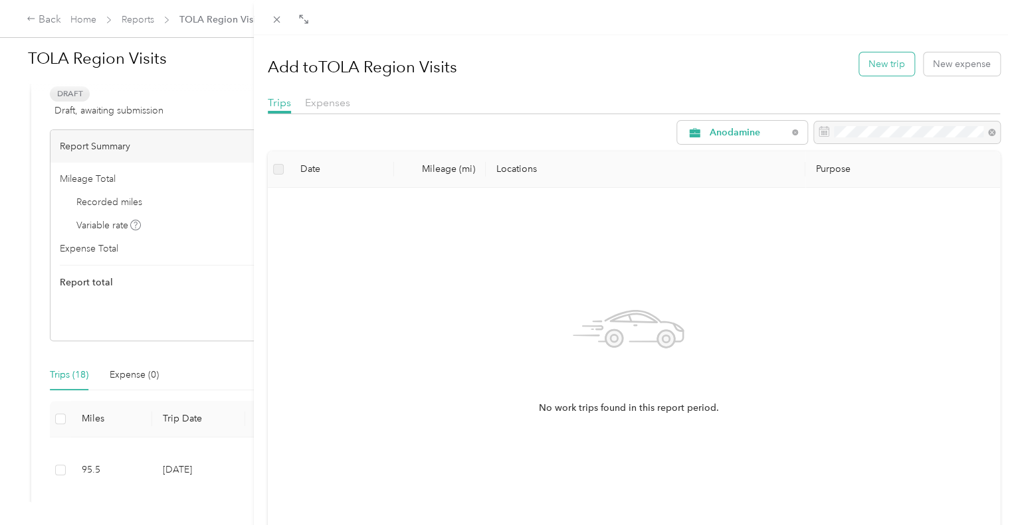
click at [874, 58] on button "New trip" at bounding box center [886, 63] width 55 height 23
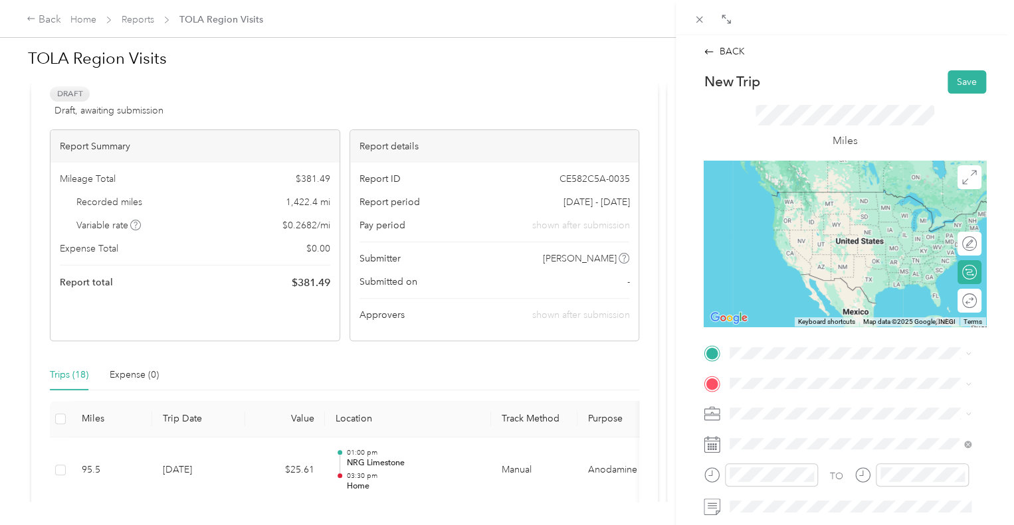
click at [814, 216] on div "Home [STREET_ADDRESS][US_STATE]" at bounding box center [821, 202] width 133 height 28
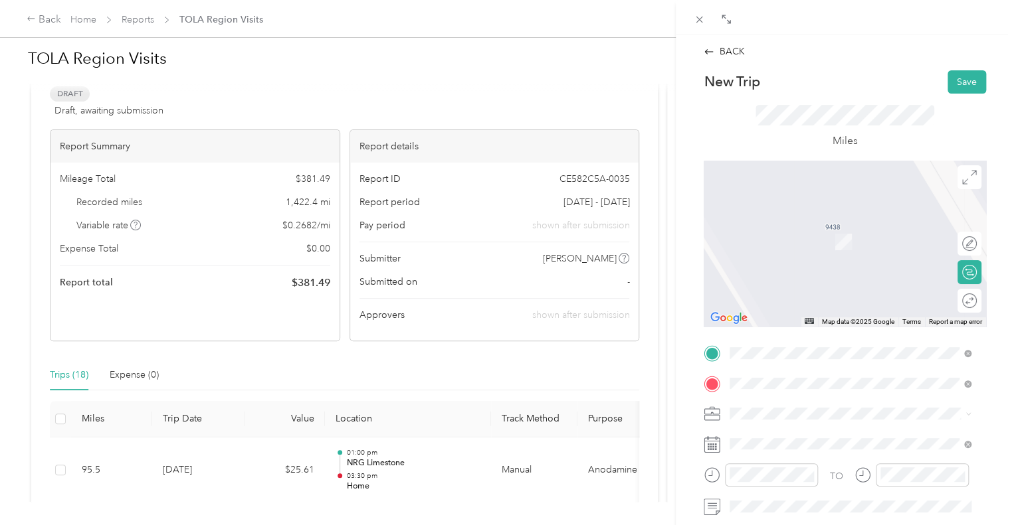
click at [837, 242] on span "[STREET_ADDRESS][US_STATE]" at bounding box center [821, 236] width 133 height 12
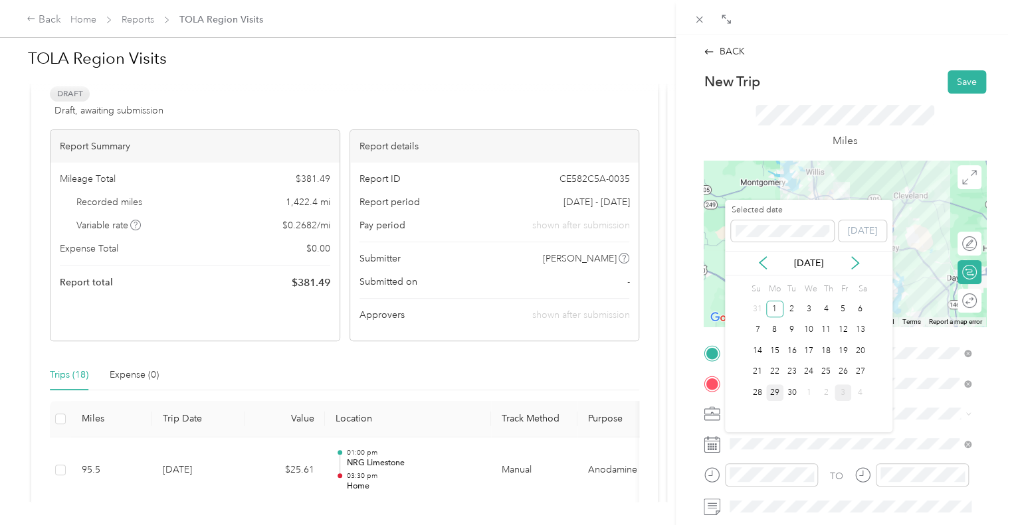
click at [768, 391] on div "29" at bounding box center [774, 393] width 17 height 17
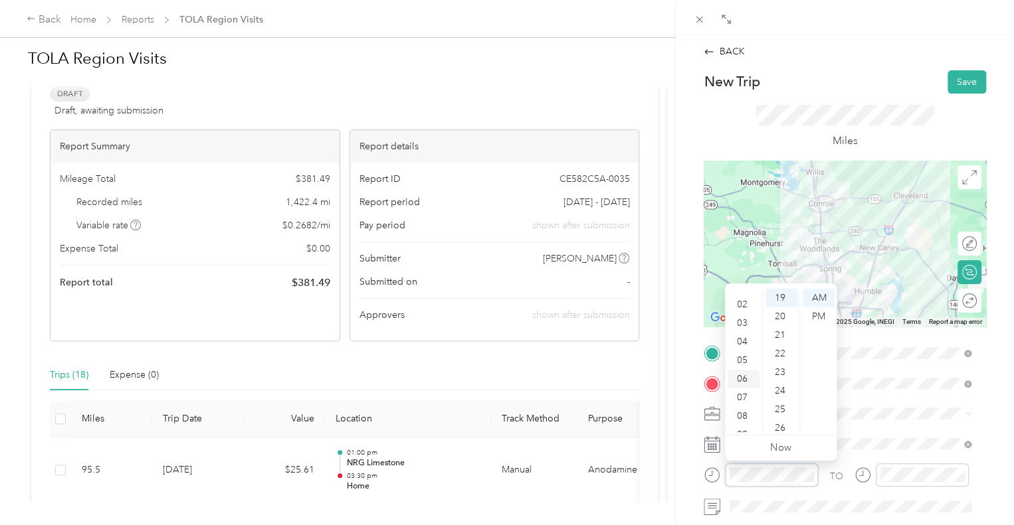
scroll to position [80, 0]
click at [745, 389] on div "09" at bounding box center [743, 386] width 32 height 19
click at [779, 298] on div "00" at bounding box center [781, 298] width 32 height 19
click at [816, 298] on div "AM" at bounding box center [818, 298] width 32 height 19
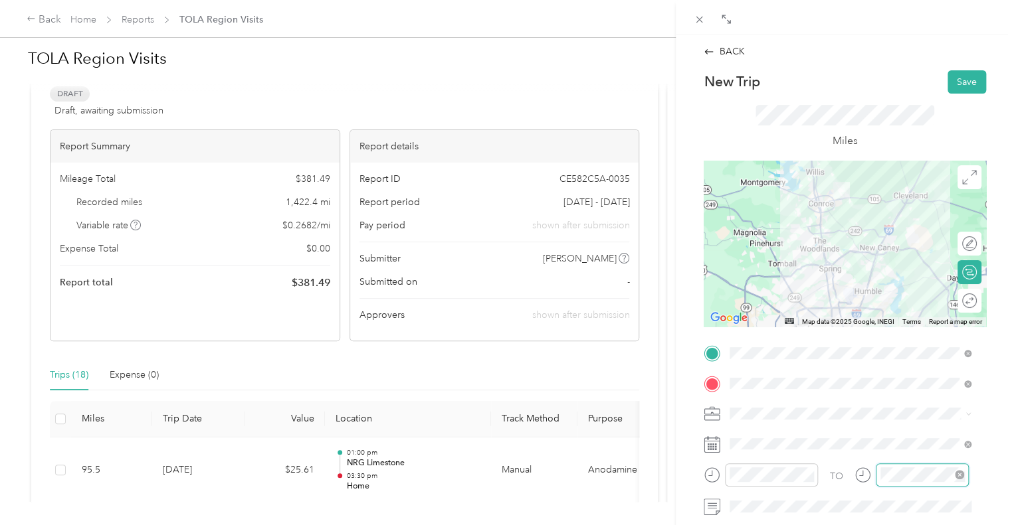
scroll to position [80, 0]
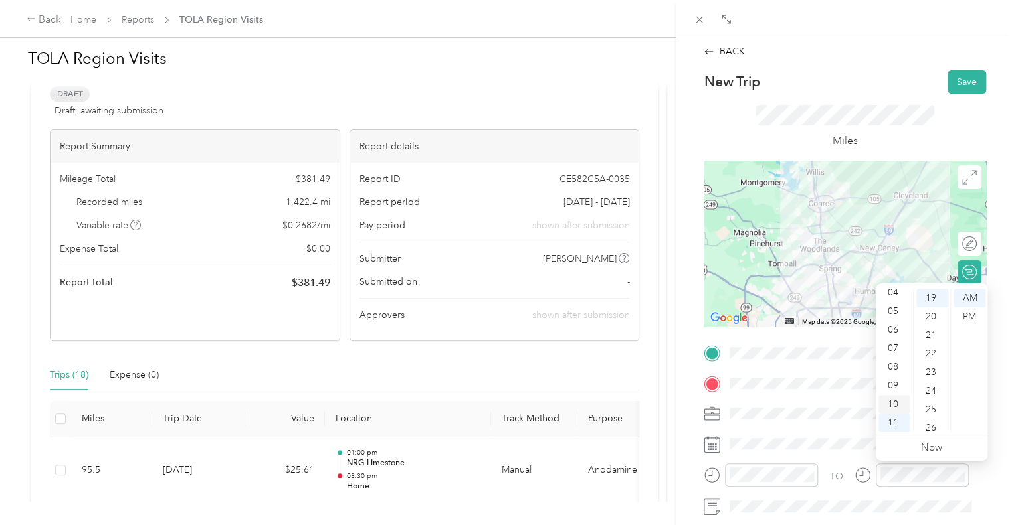
click at [897, 401] on div "10" at bounding box center [894, 404] width 32 height 19
click at [927, 294] on div "00" at bounding box center [932, 298] width 32 height 19
click at [975, 296] on div "AM" at bounding box center [969, 298] width 32 height 19
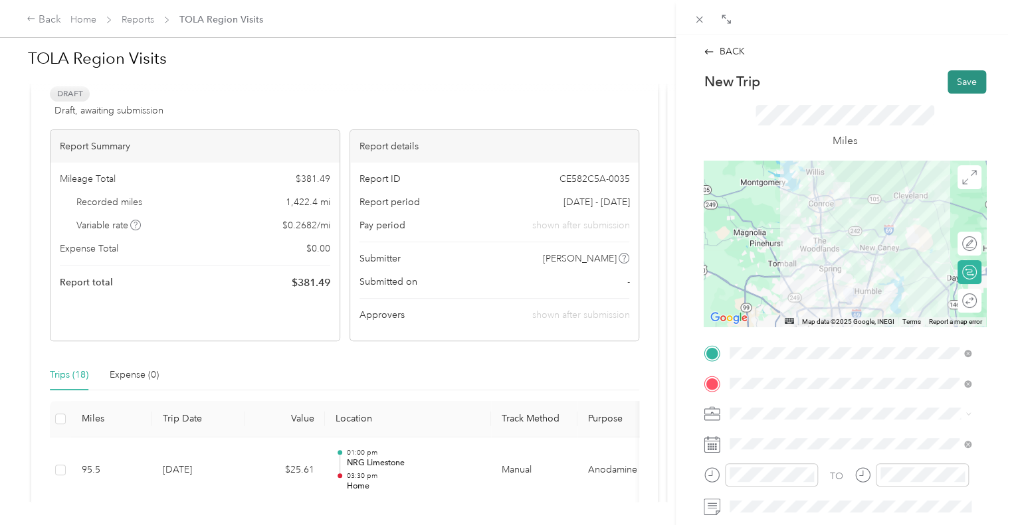
click at [947, 82] on button "Save" at bounding box center [966, 81] width 39 height 23
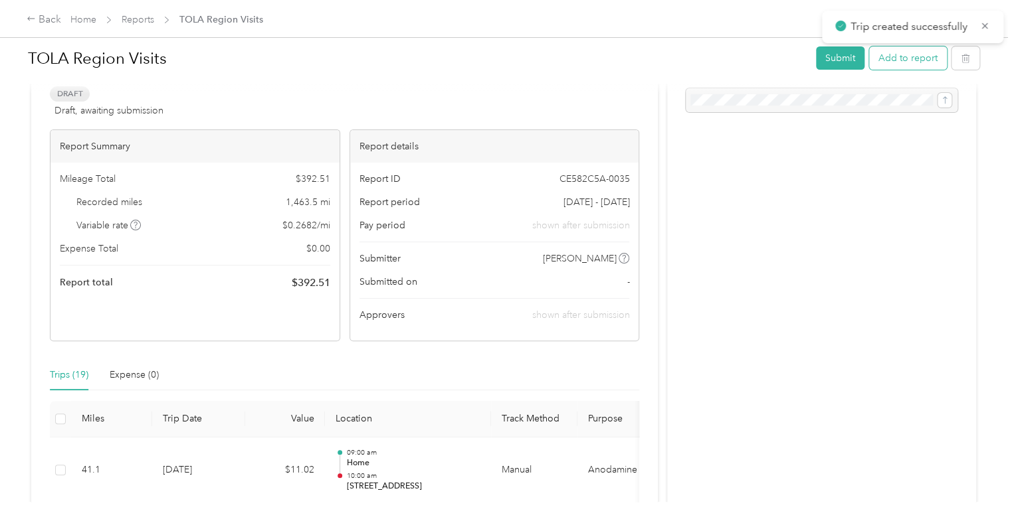
click at [897, 63] on button "Add to report" at bounding box center [908, 58] width 78 height 23
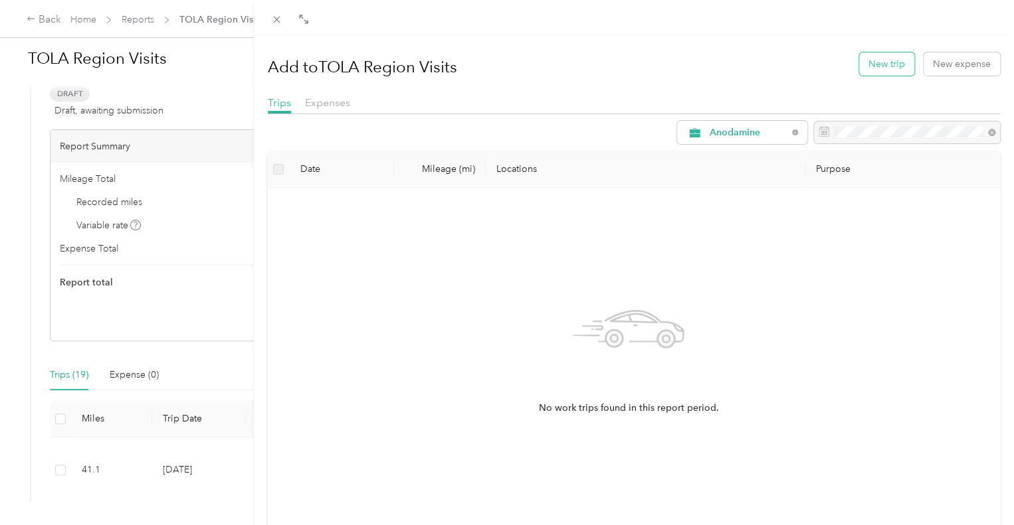
click at [880, 66] on button "New trip" at bounding box center [886, 63] width 55 height 23
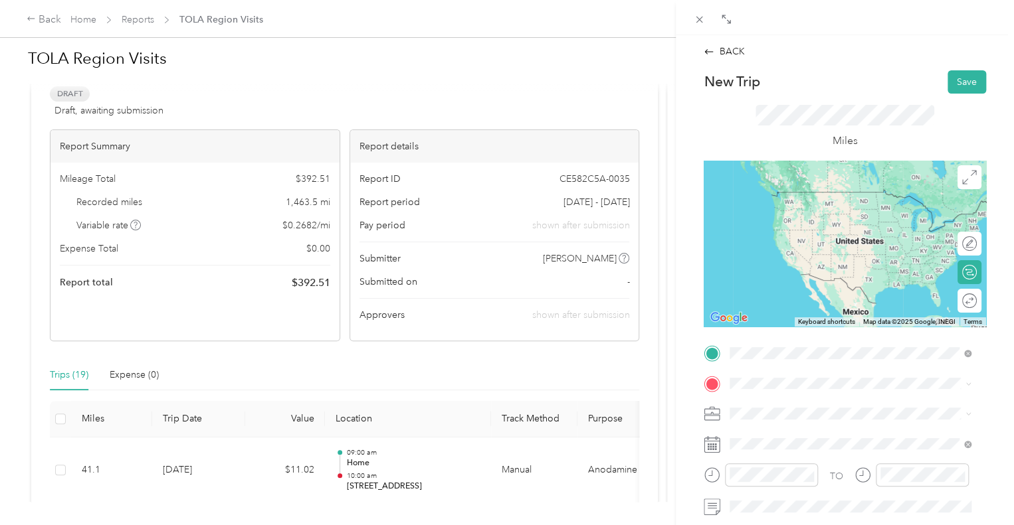
click at [849, 204] on span "[STREET_ADDRESS][US_STATE]" at bounding box center [821, 206] width 133 height 12
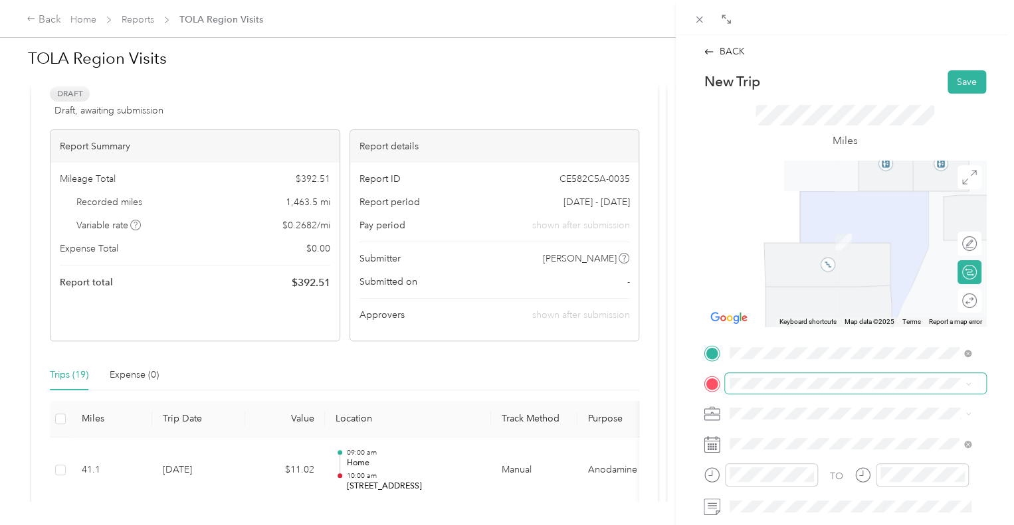
click at [745, 389] on span at bounding box center [855, 383] width 261 height 21
click at [789, 247] on span "[STREET_ADDRESS][US_STATE]" at bounding box center [821, 241] width 133 height 11
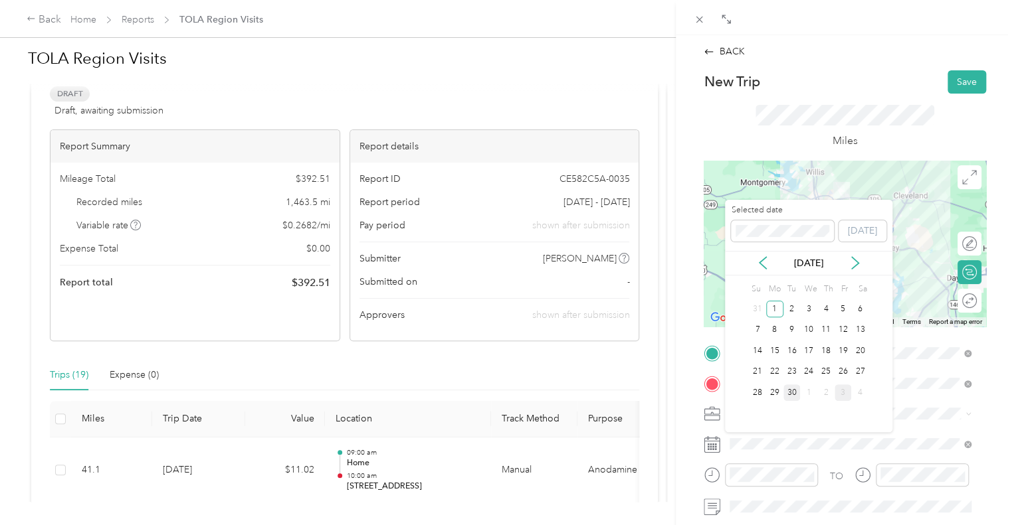
click at [792, 395] on div "30" at bounding box center [791, 393] width 17 height 17
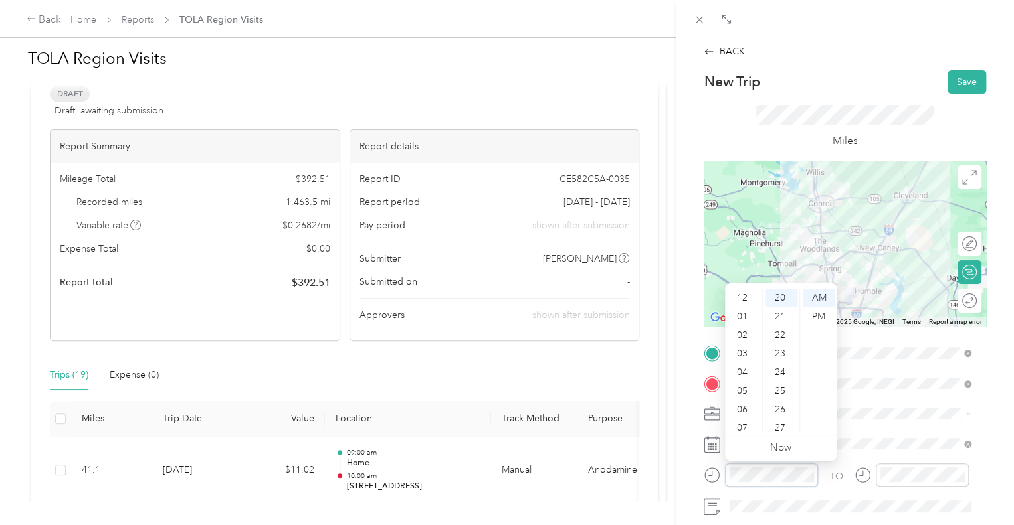
scroll to position [80, 0]
click at [745, 422] on div "11" at bounding box center [743, 423] width 32 height 19
click at [780, 298] on div "00" at bounding box center [781, 298] width 32 height 19
click at [820, 314] on div "PM" at bounding box center [818, 317] width 32 height 19
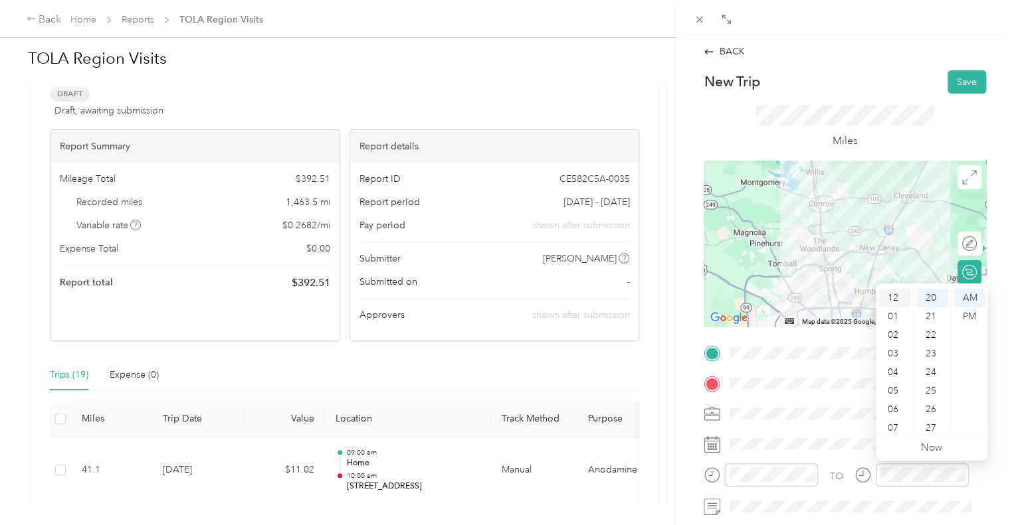
click at [901, 298] on div "12" at bounding box center [894, 298] width 32 height 19
click at [970, 297] on div "AM" at bounding box center [969, 298] width 32 height 19
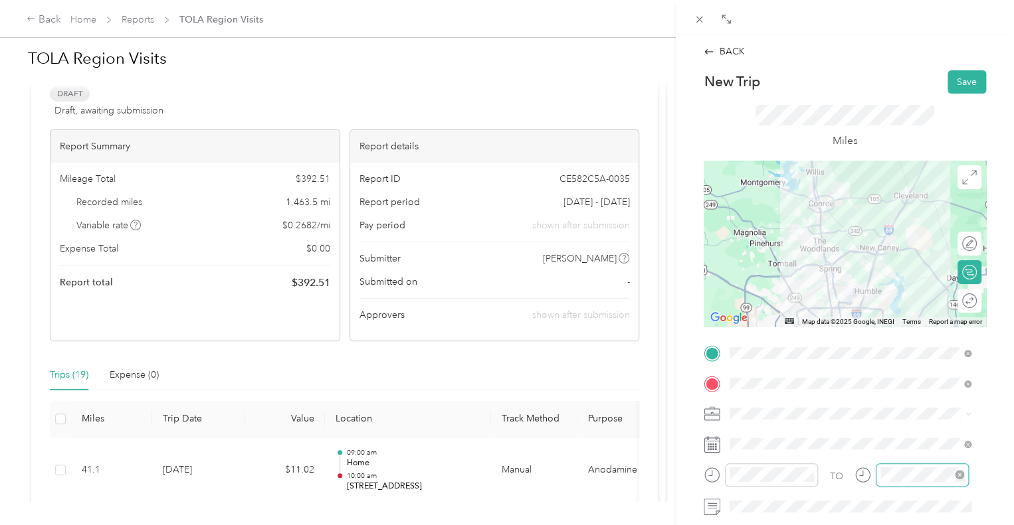
scroll to position [80, 0]
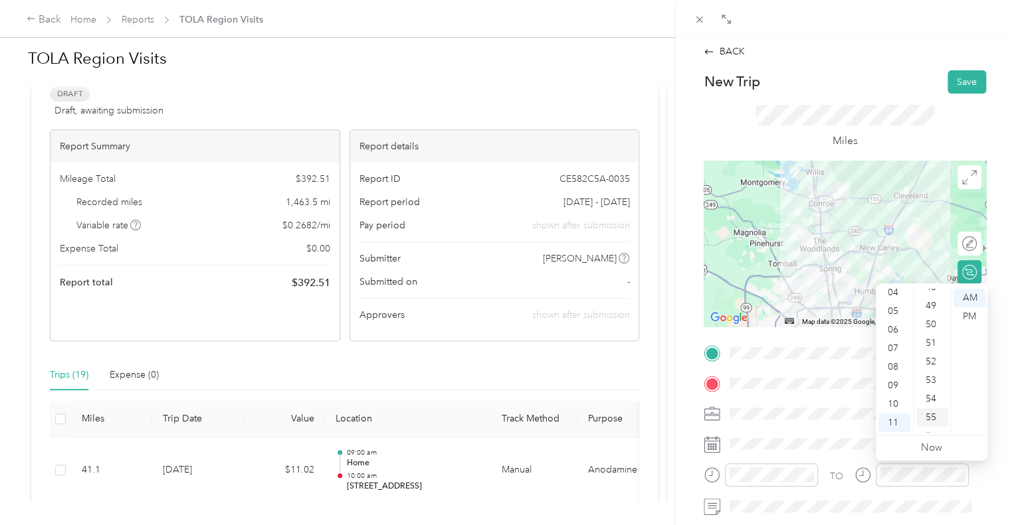
click at [930, 415] on div "55" at bounding box center [932, 418] width 32 height 19
click at [969, 313] on div "PM" at bounding box center [969, 317] width 32 height 19
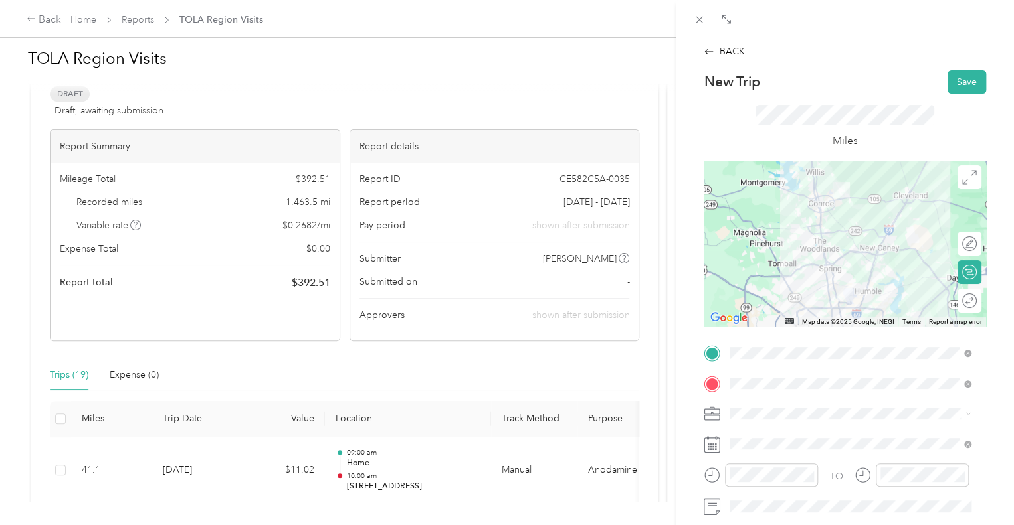
click at [915, 98] on div "Miles" at bounding box center [844, 127] width 282 height 67
click at [947, 85] on button "Save" at bounding box center [966, 81] width 39 height 23
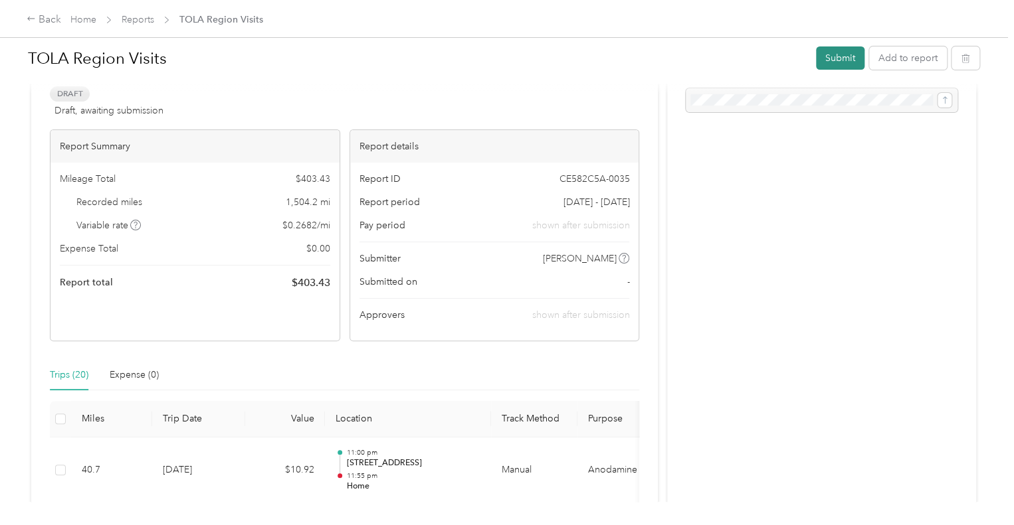
click at [838, 58] on button "Submit" at bounding box center [840, 58] width 48 height 23
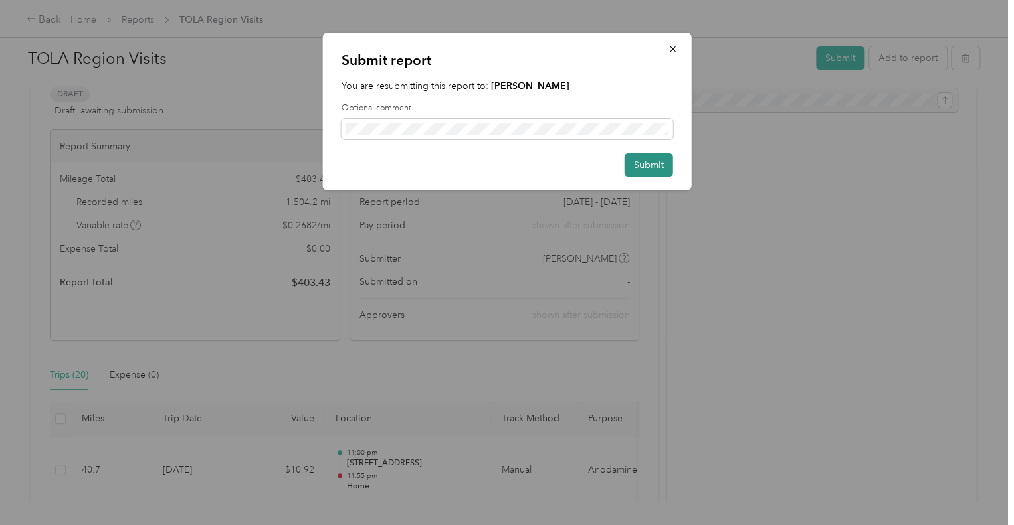
click at [643, 165] on button "Submit" at bounding box center [648, 164] width 48 height 23
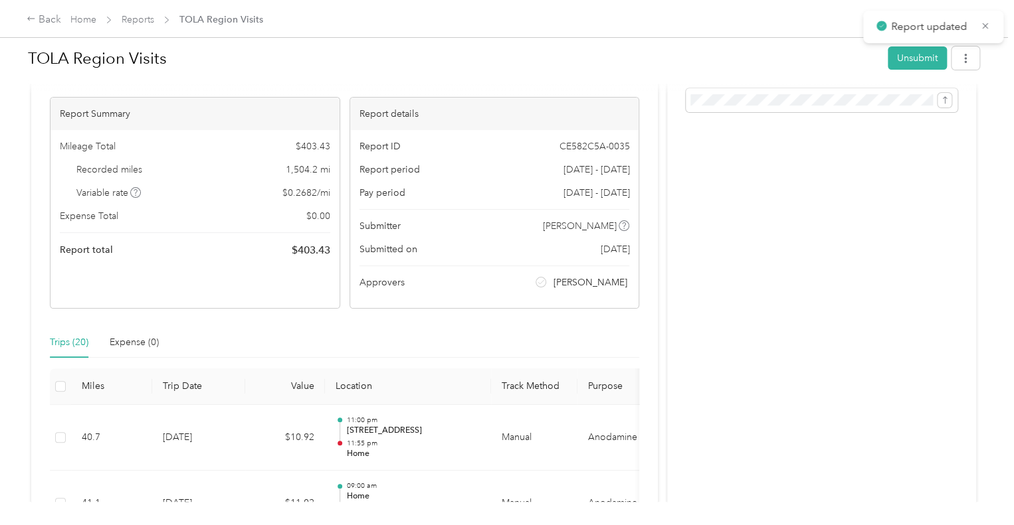
scroll to position [85, 0]
